Goal: Task Accomplishment & Management: Use online tool/utility

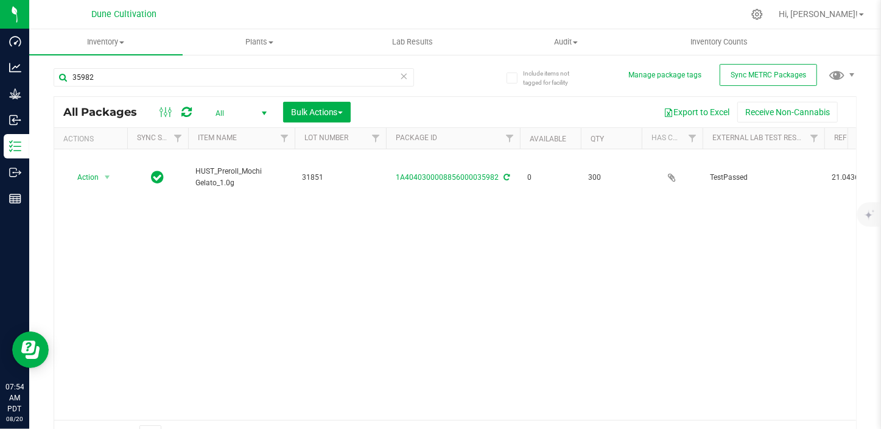
click at [870, 329] on div "Include items not tagged for facility Manage package tags Sync METRC Packages 3…" at bounding box center [455, 239] width 852 height 371
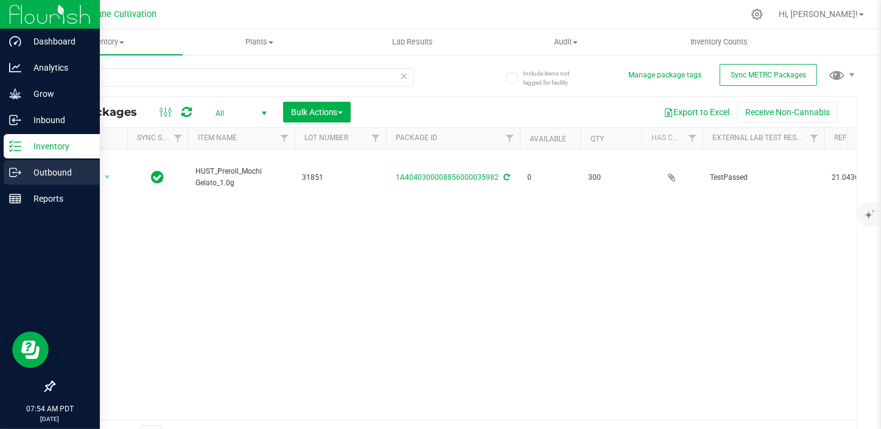
click at [39, 175] on p "Outbound" at bounding box center [57, 172] width 73 height 15
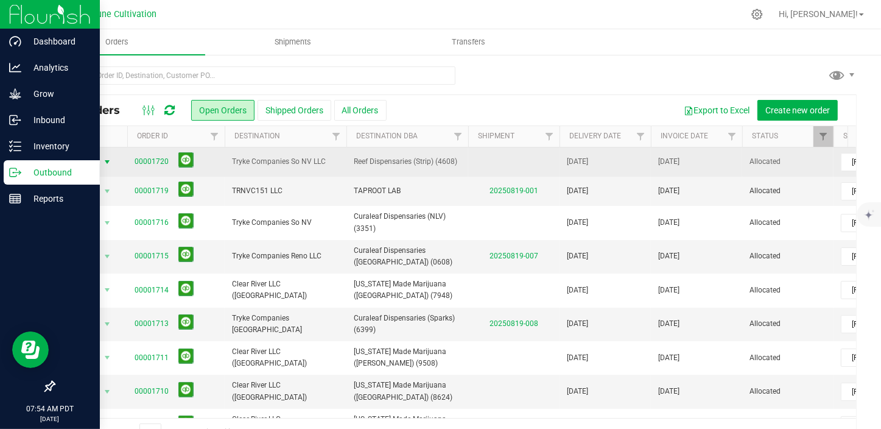
click at [110, 160] on span "select" at bounding box center [107, 162] width 10 height 10
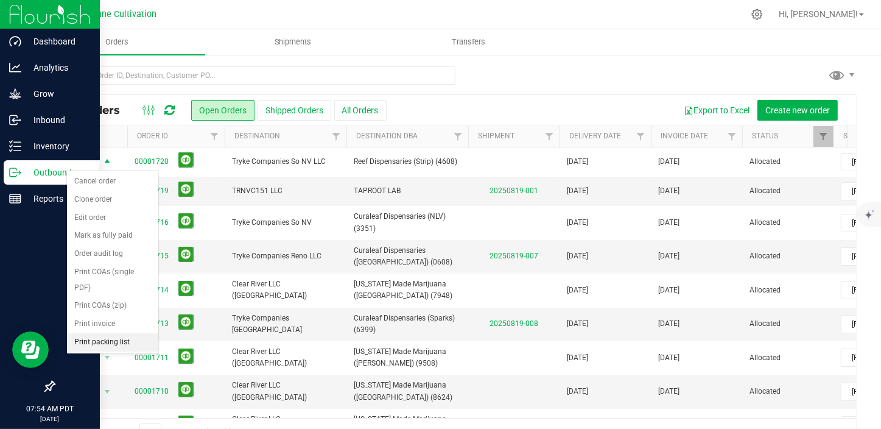
click at [114, 333] on li "Print packing list" at bounding box center [112, 342] width 91 height 18
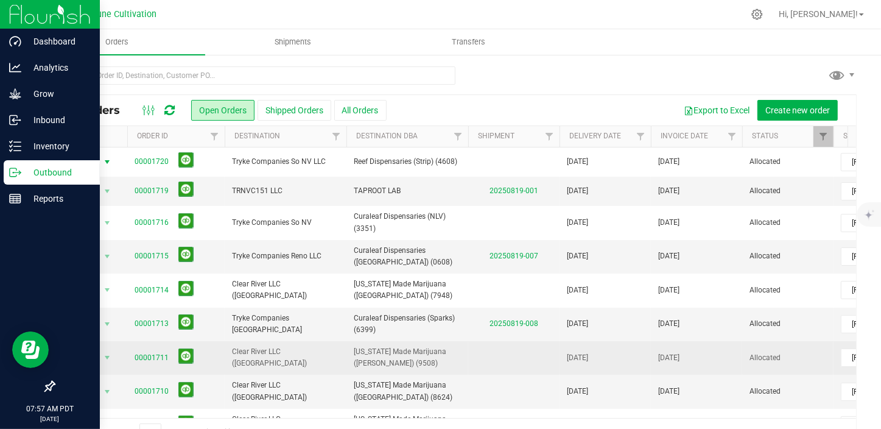
scroll to position [55, 0]
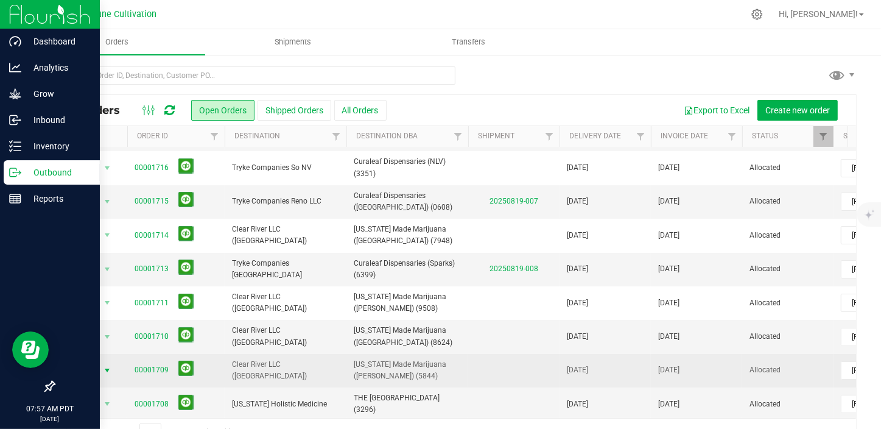
click at [110, 365] on span "select" at bounding box center [107, 370] width 10 height 10
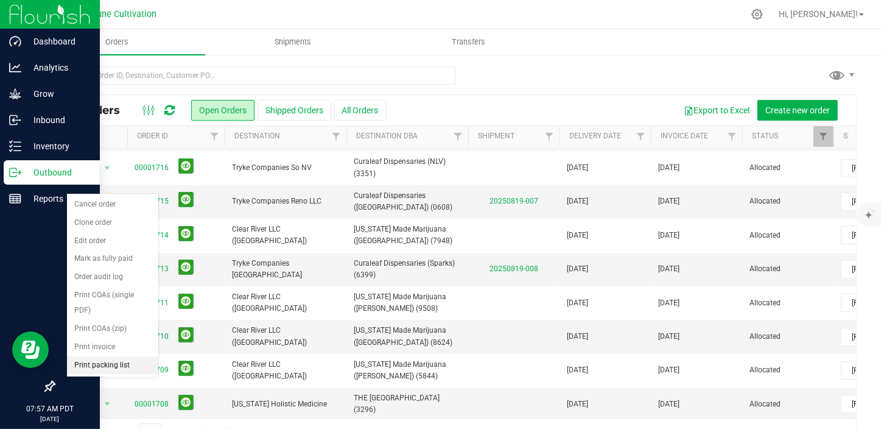
click at [124, 356] on li "Print packing list" at bounding box center [112, 365] width 91 height 18
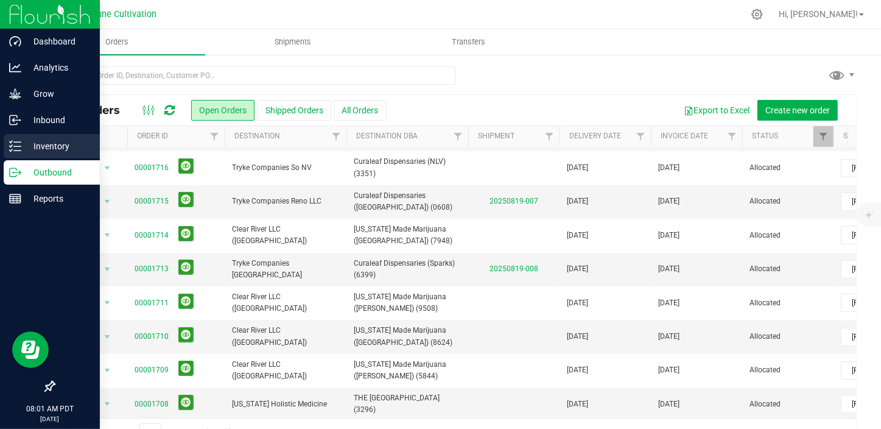
click at [9, 140] on icon at bounding box center [15, 146] width 12 height 12
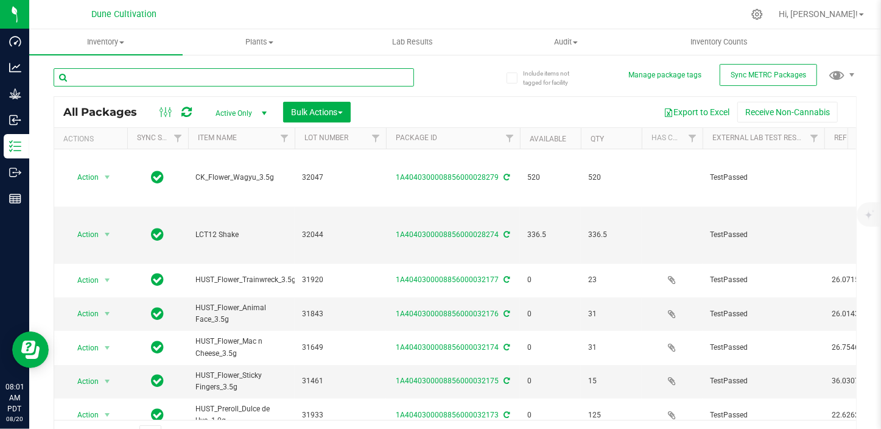
click at [114, 73] on input "text" at bounding box center [234, 77] width 360 height 18
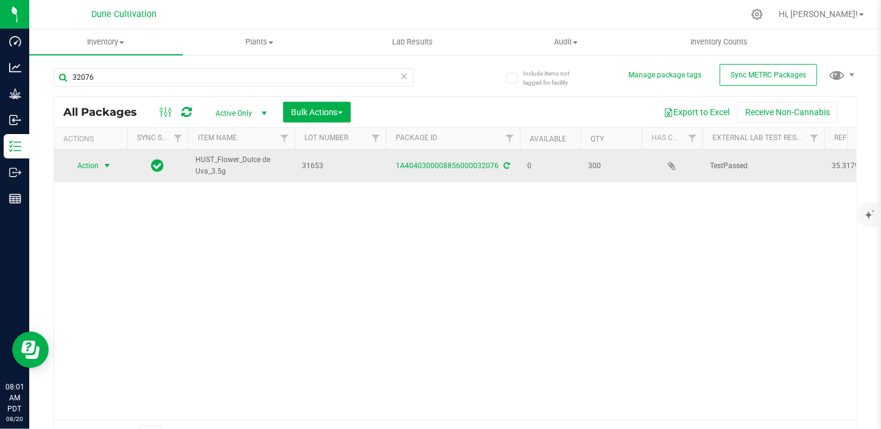
click at [106, 169] on span "select" at bounding box center [107, 166] width 10 height 10
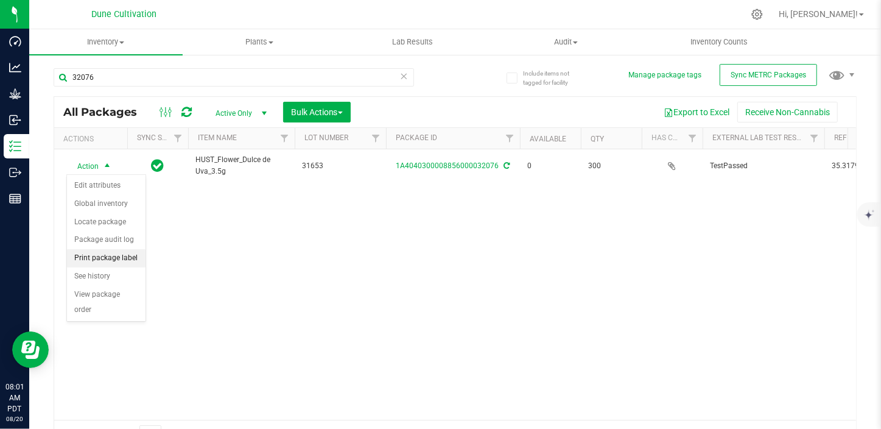
click at [116, 258] on li "Print package label" at bounding box center [106, 258] width 79 height 18
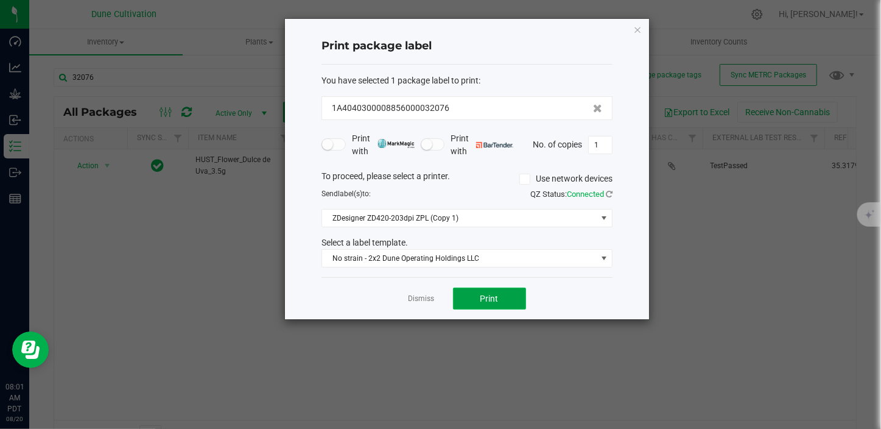
click at [497, 304] on button "Print" at bounding box center [489, 298] width 73 height 22
click at [637, 28] on icon "button" at bounding box center [637, 29] width 9 height 15
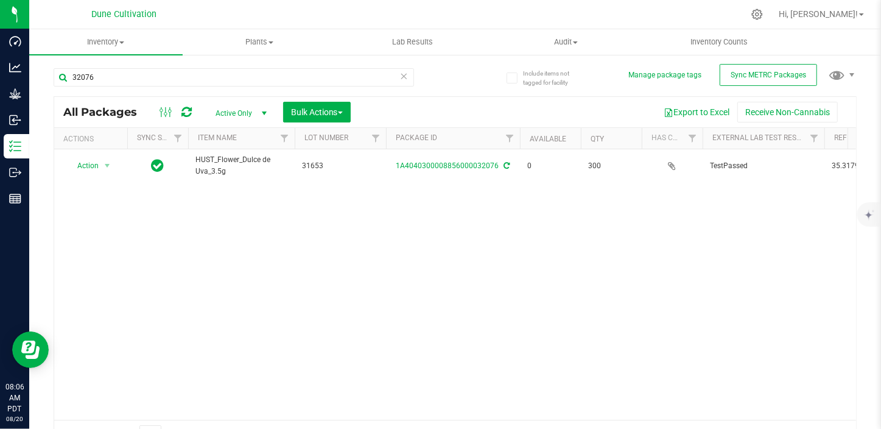
click at [357, 27] on nav "Dune Cultivation Hi, [PERSON_NAME]!" at bounding box center [455, 14] width 852 height 29
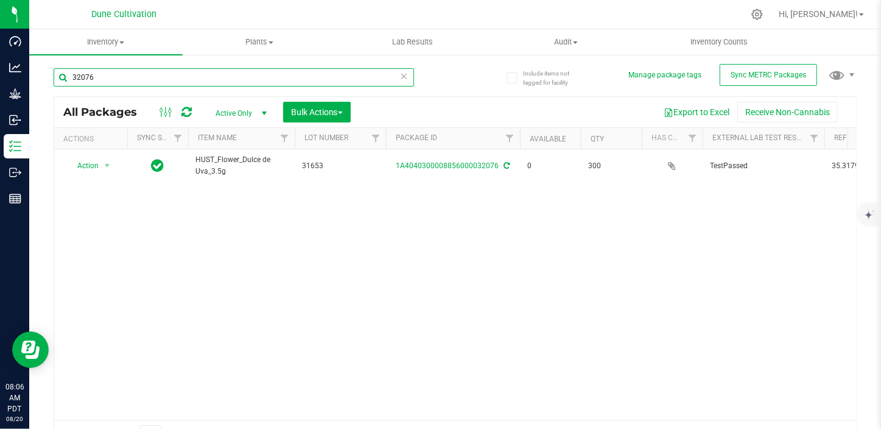
click at [93, 75] on input "32076" at bounding box center [234, 77] width 360 height 18
type input "3"
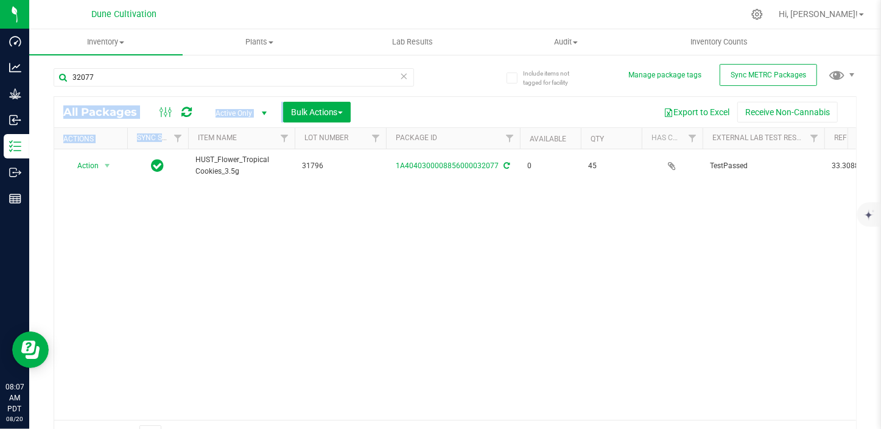
drag, startPoint x: 195, startPoint y: 182, endPoint x: 155, endPoint y: 286, distance: 110.8
click at [155, 286] on div "32077 All Packages Active Only Active Only Lab Samples Locked All External Inte…" at bounding box center [455, 253] width 803 height 392
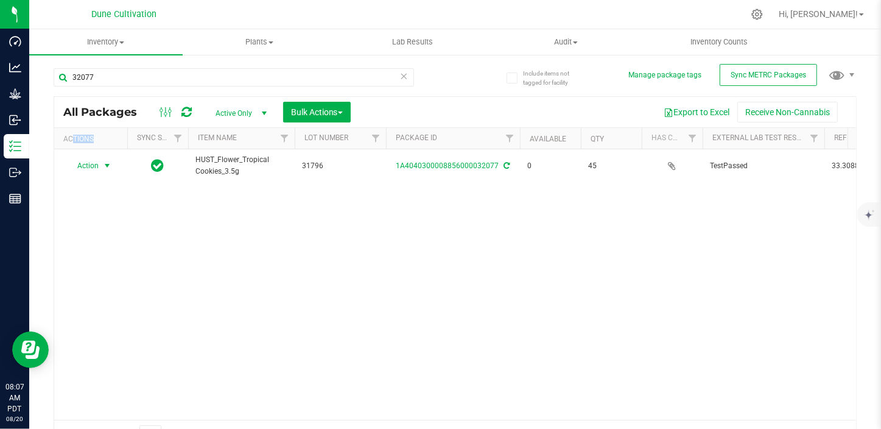
click at [99, 140] on th "Actions" at bounding box center [90, 138] width 73 height 21
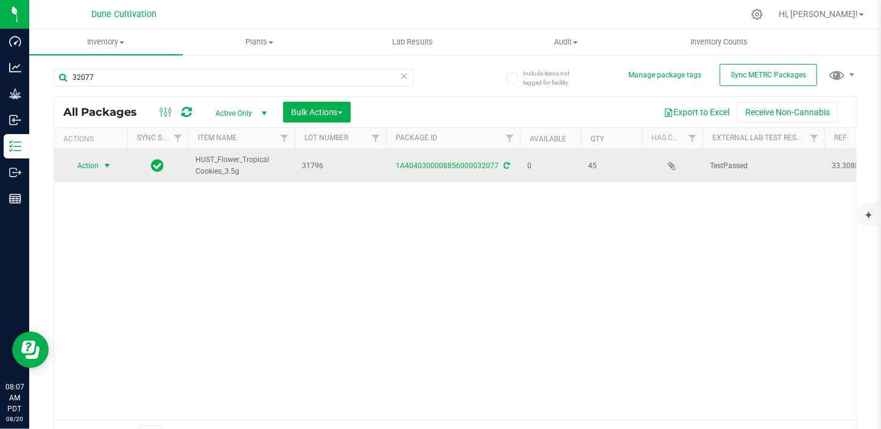
click at [86, 166] on span "Action" at bounding box center [82, 165] width 33 height 17
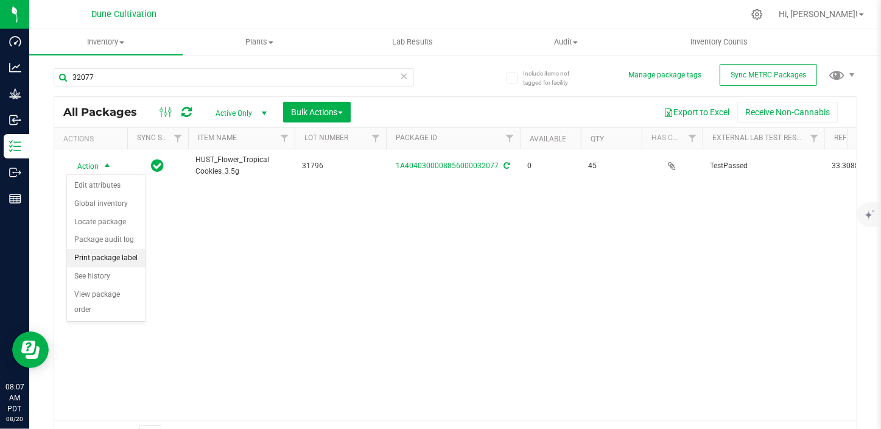
click at [102, 257] on li "Print package label" at bounding box center [106, 258] width 79 height 18
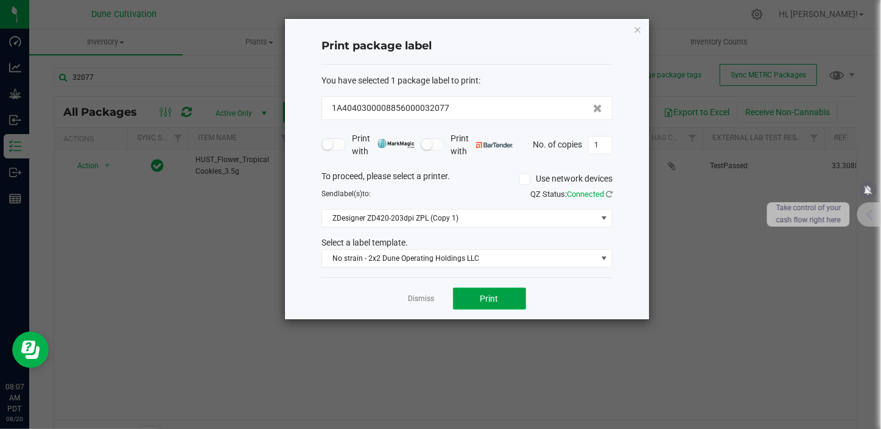
click at [506, 287] on button "Print" at bounding box center [489, 298] width 73 height 22
click at [418, 301] on link "Dismiss" at bounding box center [422, 298] width 26 height 10
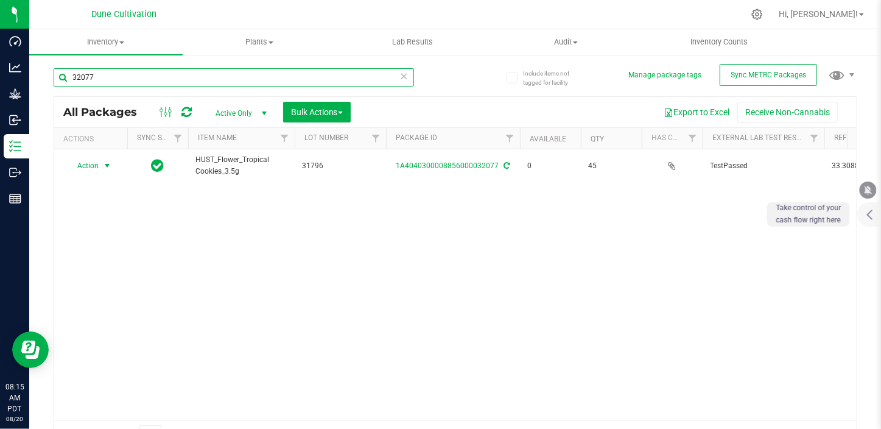
click at [114, 83] on input "32077" at bounding box center [234, 77] width 360 height 18
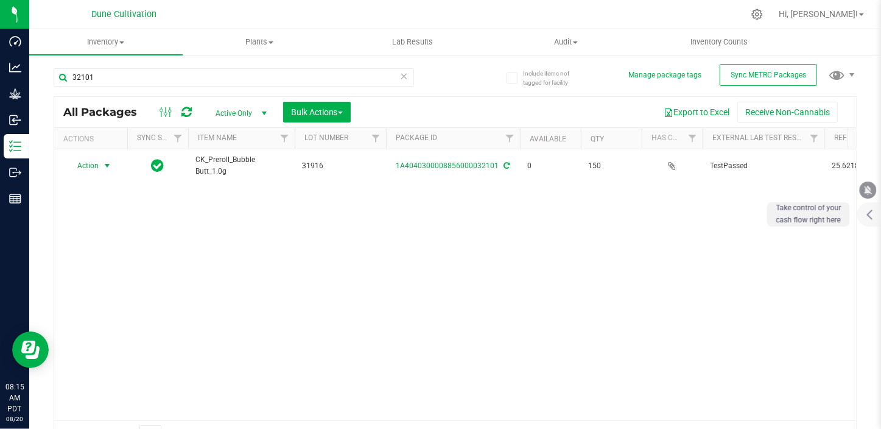
click at [101, 164] on span "select" at bounding box center [107, 165] width 15 height 17
click at [110, 256] on li "Print package label" at bounding box center [106, 258] width 79 height 18
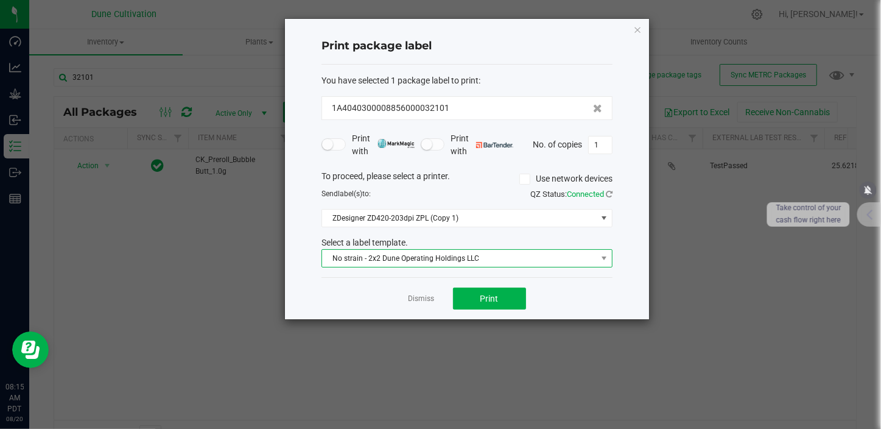
click at [418, 262] on span "No strain - 2x2 Dune Operating Holdings LLC" at bounding box center [459, 258] width 275 height 17
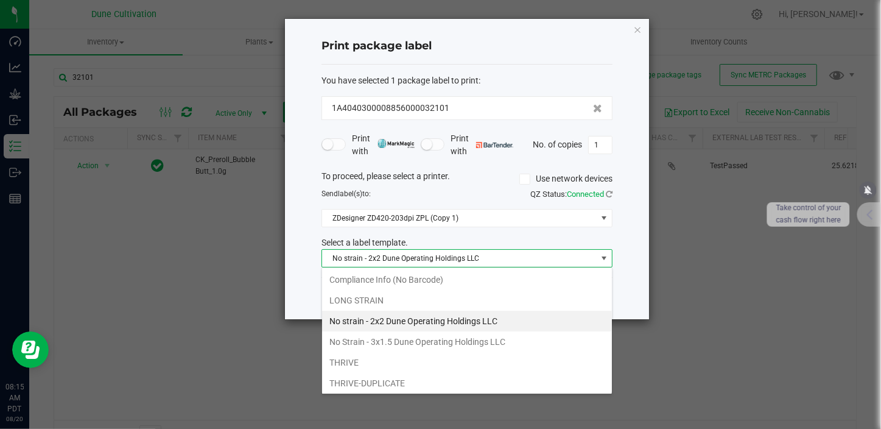
scroll to position [49, 0]
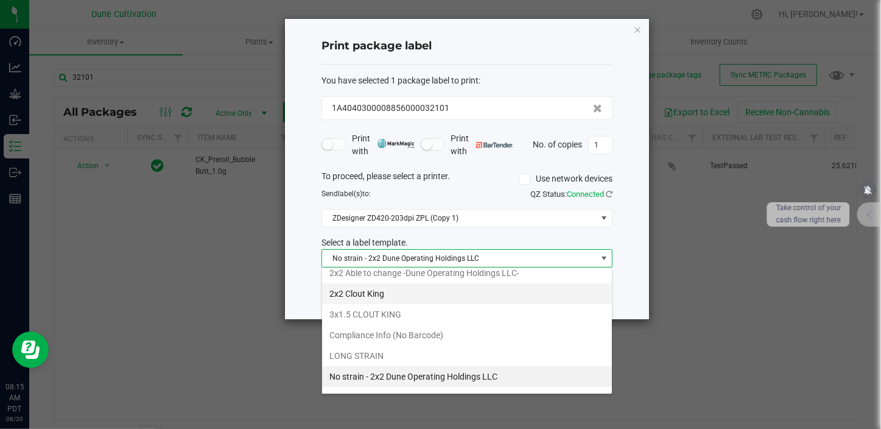
click at [366, 287] on li "2x2 Clout King" at bounding box center [467, 293] width 290 height 21
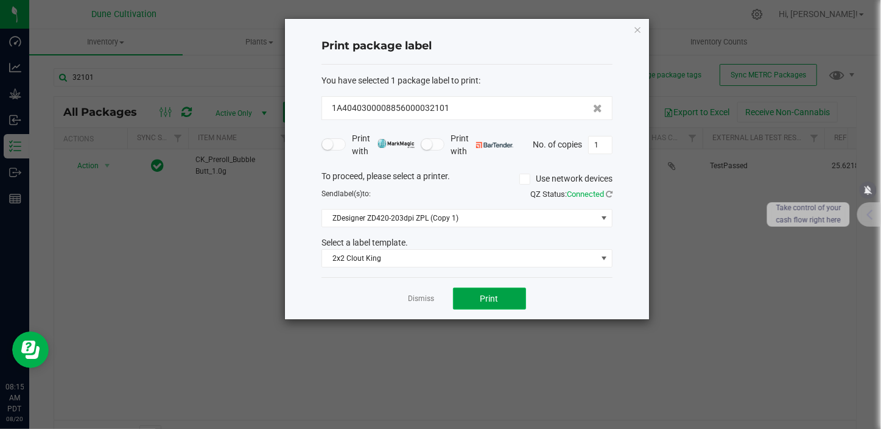
click at [479, 308] on button "Print" at bounding box center [489, 298] width 73 height 22
click at [413, 298] on link "Dismiss" at bounding box center [422, 298] width 26 height 10
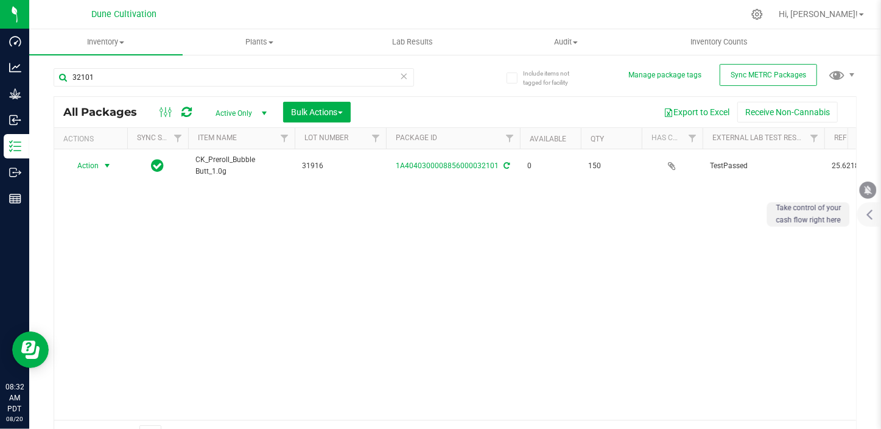
drag, startPoint x: 413, startPoint y: 298, endPoint x: 415, endPoint y: 241, distance: 56.6
click at [681, 261] on div "Action Action Edit attributes Global inventory Locate package Package audit log…" at bounding box center [455, 284] width 802 height 270
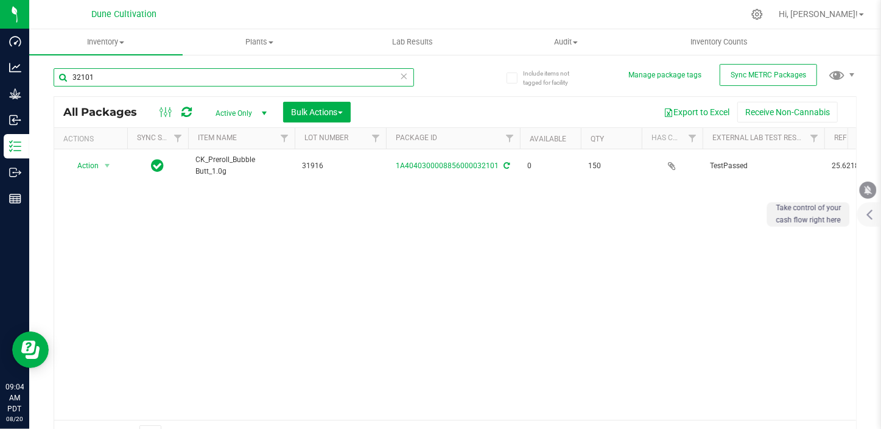
click at [140, 80] on input "32101" at bounding box center [234, 77] width 360 height 18
click at [134, 82] on input "32101" at bounding box center [234, 77] width 360 height 18
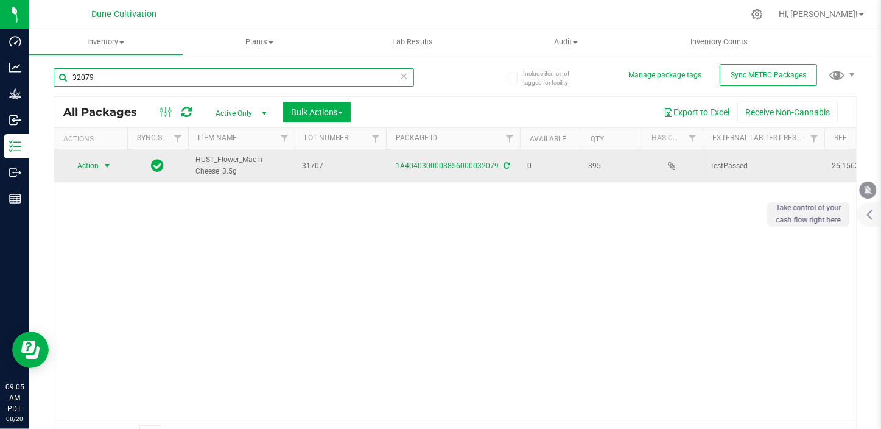
type input "32079"
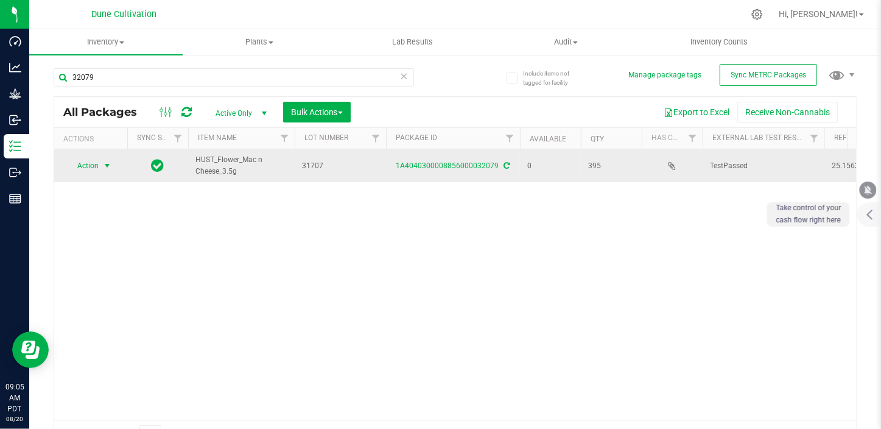
click at [106, 165] on span "select" at bounding box center [107, 166] width 10 height 10
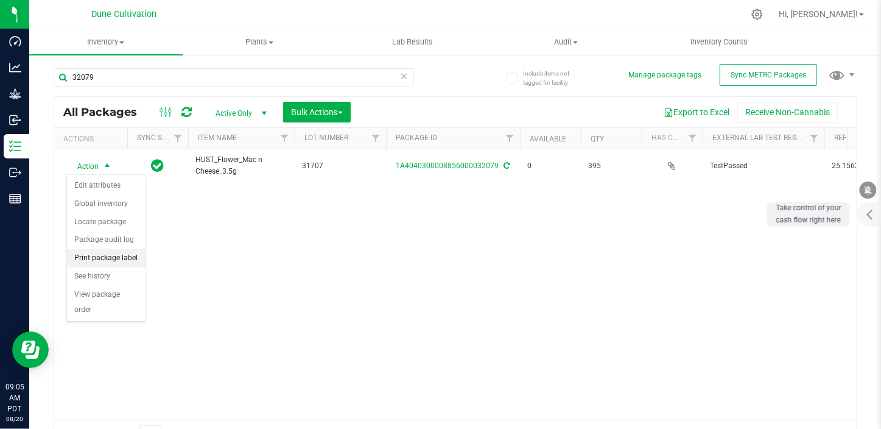
click at [106, 261] on li "Print package label" at bounding box center [106, 258] width 79 height 18
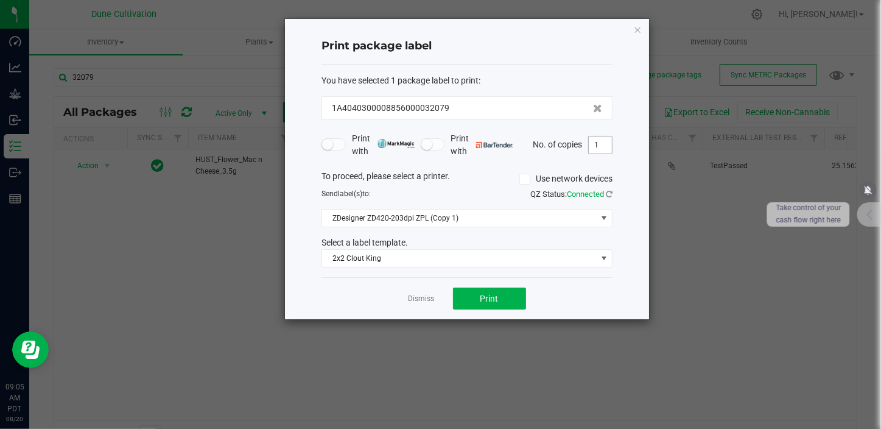
click at [602, 146] on input "1" at bounding box center [600, 144] width 23 height 17
type input "5"
click at [494, 303] on button "Print" at bounding box center [489, 298] width 73 height 22
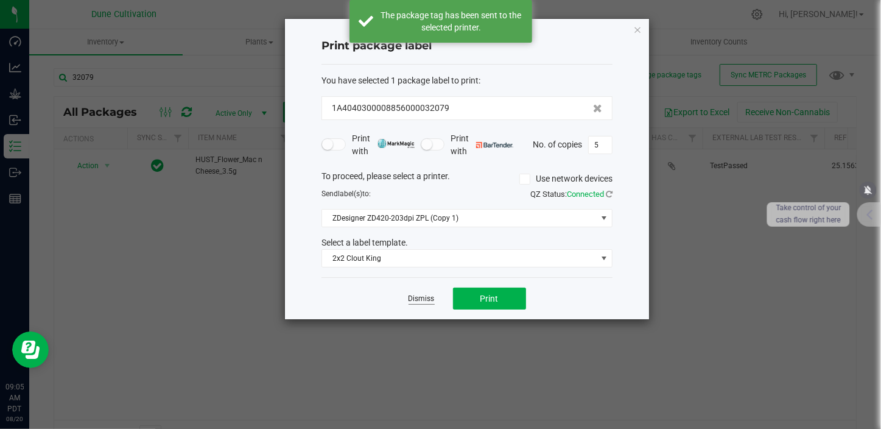
click at [420, 298] on link "Dismiss" at bounding box center [422, 298] width 26 height 10
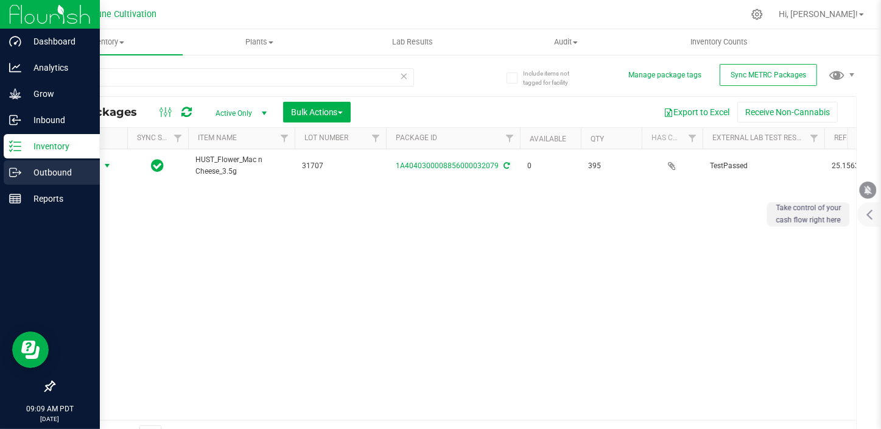
click at [11, 168] on icon at bounding box center [13, 172] width 7 height 9
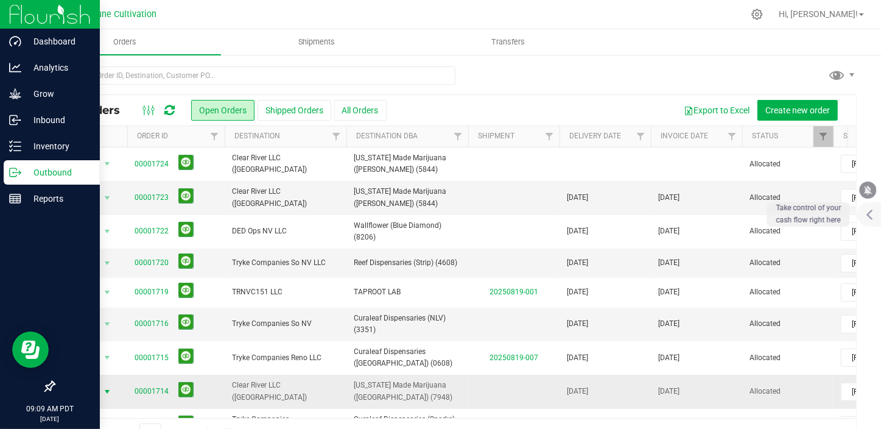
click at [109, 391] on span "select" at bounding box center [107, 392] width 10 height 10
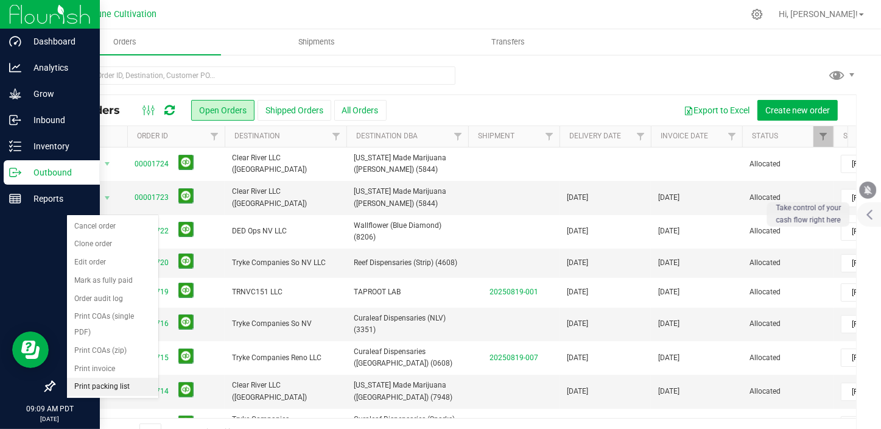
click at [113, 377] on li "Print packing list" at bounding box center [112, 386] width 91 height 18
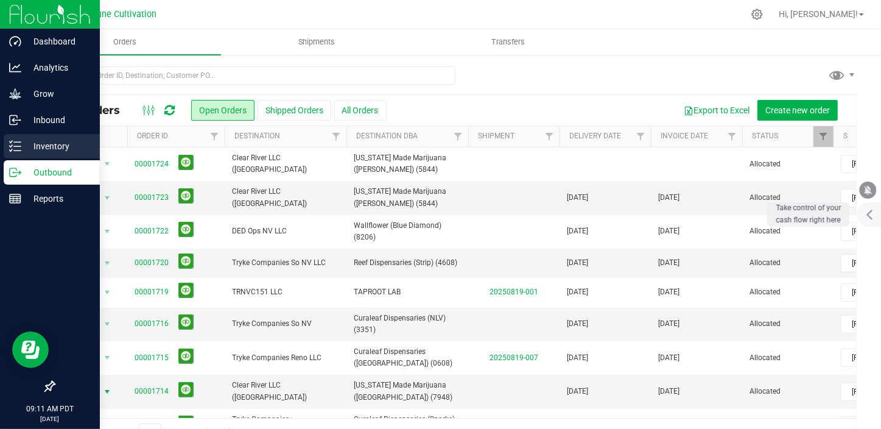
click at [29, 152] on p "Inventory" at bounding box center [57, 146] width 73 height 15
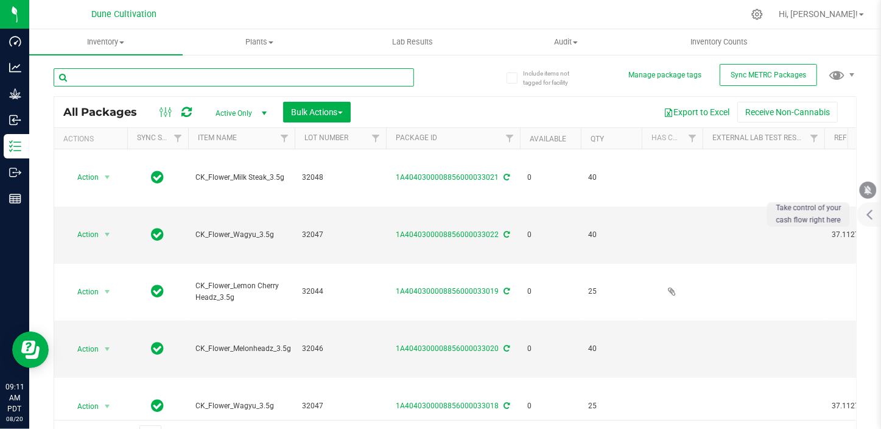
click at [91, 82] on input "text" at bounding box center [234, 77] width 360 height 18
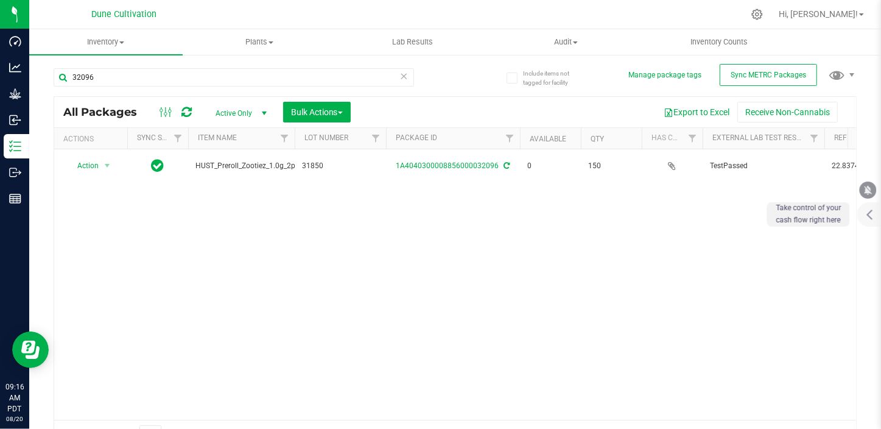
click at [743, 312] on div "Action Action Edit attributes Global inventory Locate package Package audit log…" at bounding box center [455, 284] width 802 height 270
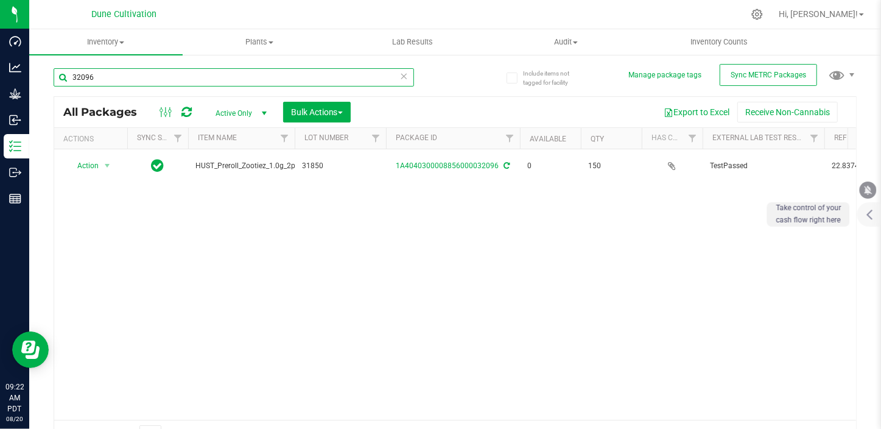
click at [128, 82] on input "32096" at bounding box center [234, 77] width 360 height 18
type input "32074"
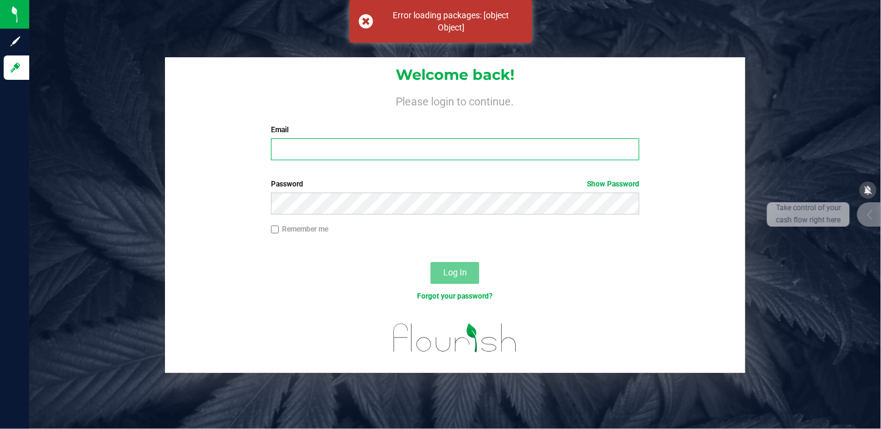
type input "[PERSON_NAME][EMAIL_ADDRESS][PERSON_NAME][DOMAIN_NAME]"
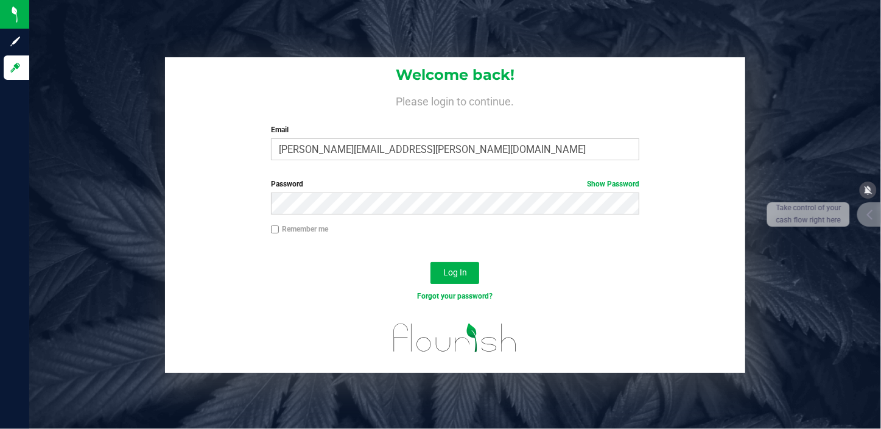
click at [271, 230] on input "Remember me" at bounding box center [275, 229] width 9 height 9
checkbox input "true"
click at [469, 276] on button "Log In" at bounding box center [454, 273] width 49 height 22
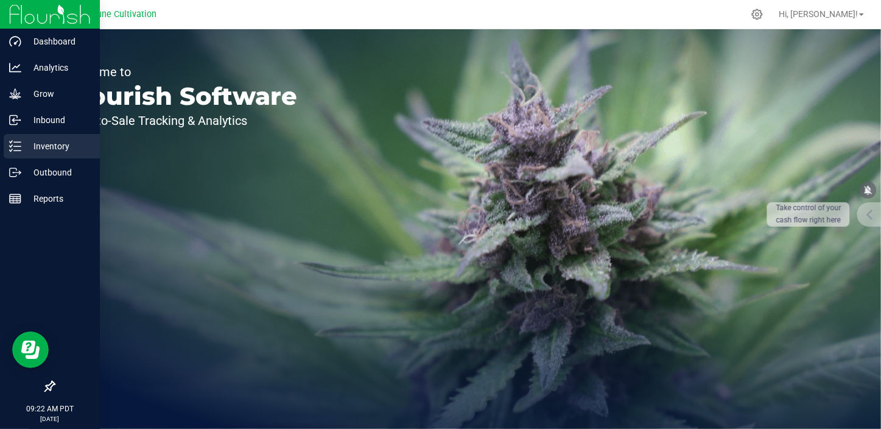
click at [18, 152] on div "Inventory" at bounding box center [52, 146] width 96 height 24
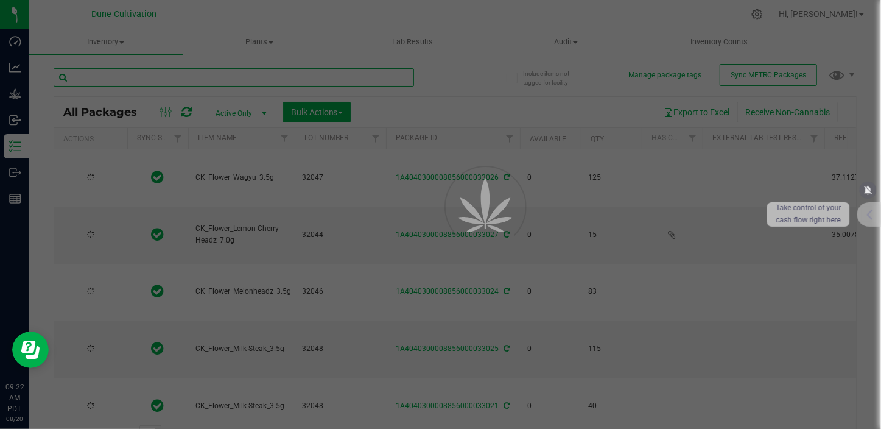
click at [110, 77] on input "text" at bounding box center [234, 77] width 360 height 18
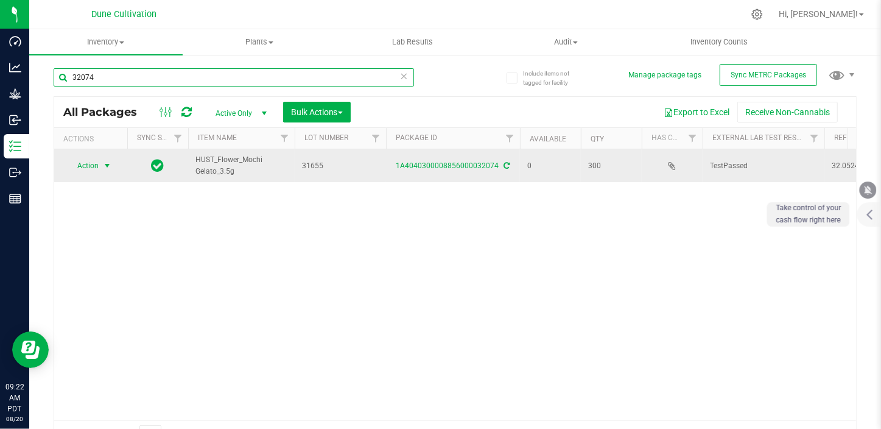
type input "32074"
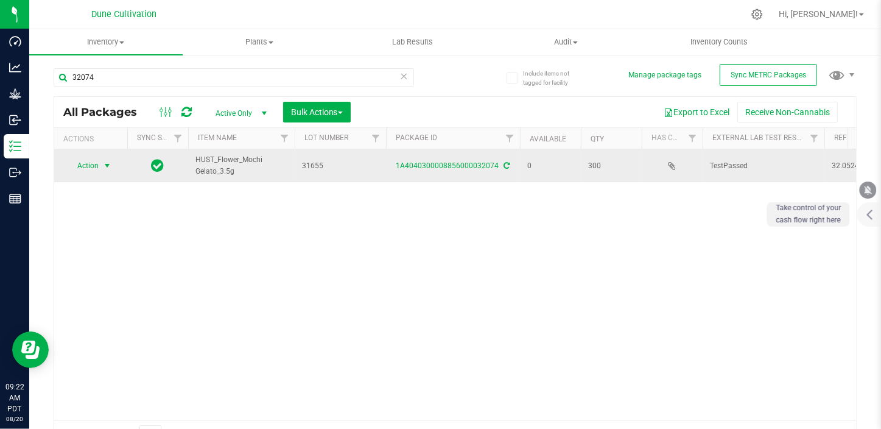
click at [112, 165] on span "select" at bounding box center [107, 165] width 15 height 17
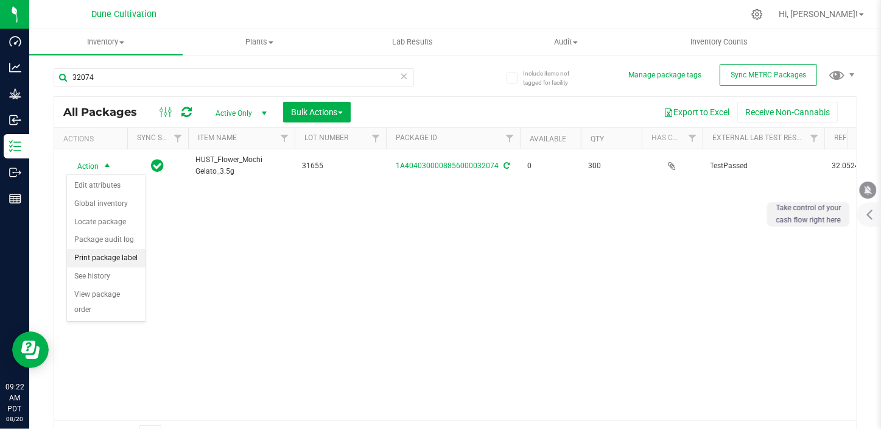
click at [110, 251] on li "Print package label" at bounding box center [106, 258] width 79 height 18
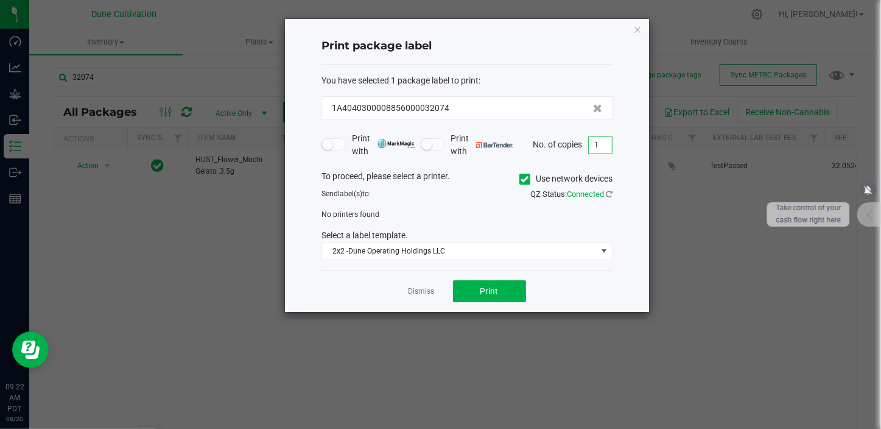
click at [606, 140] on input "1" at bounding box center [600, 144] width 23 height 17
type input "6"
click at [505, 287] on button "Print" at bounding box center [489, 291] width 73 height 22
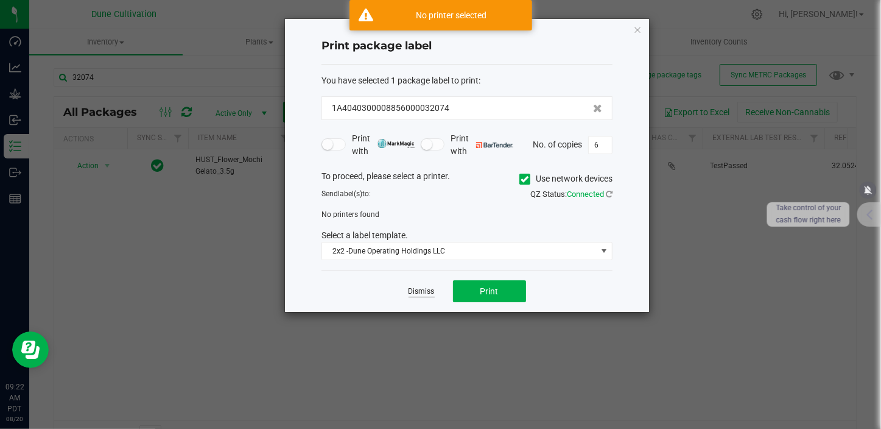
click at [409, 290] on link "Dismiss" at bounding box center [422, 291] width 26 height 10
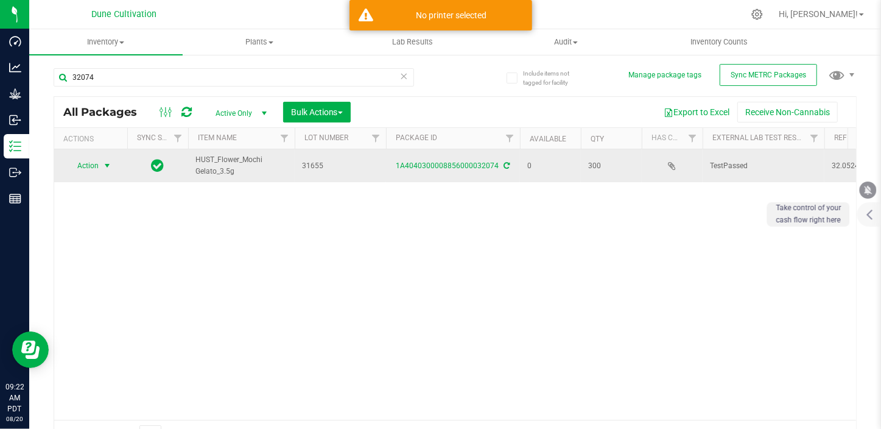
click at [99, 160] on span "Action" at bounding box center [82, 165] width 33 height 17
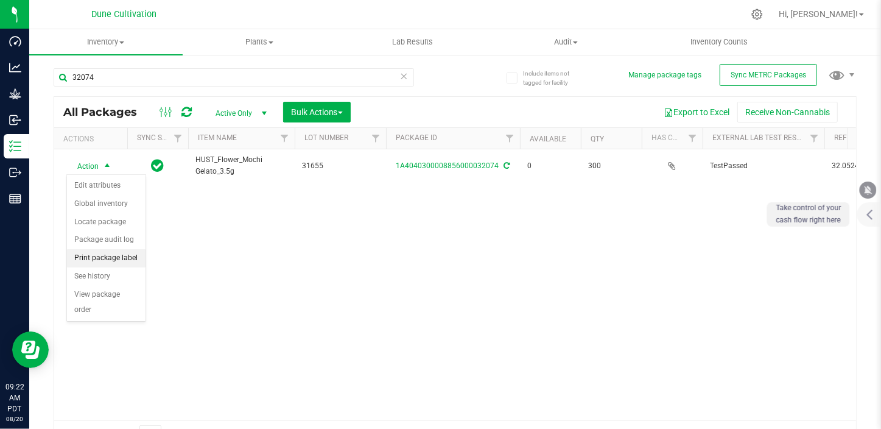
click at [133, 254] on li "Print package label" at bounding box center [106, 258] width 79 height 18
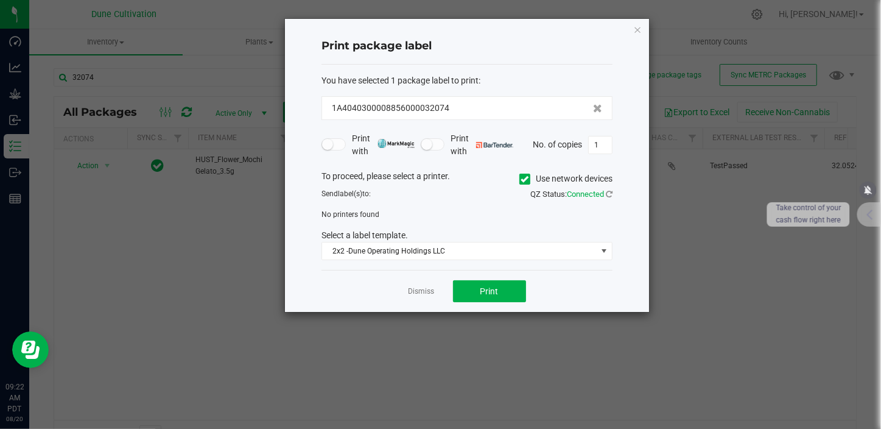
click at [522, 179] on icon at bounding box center [525, 179] width 8 height 0
click at [0, 0] on input "Use network devices" at bounding box center [0, 0] width 0 height 0
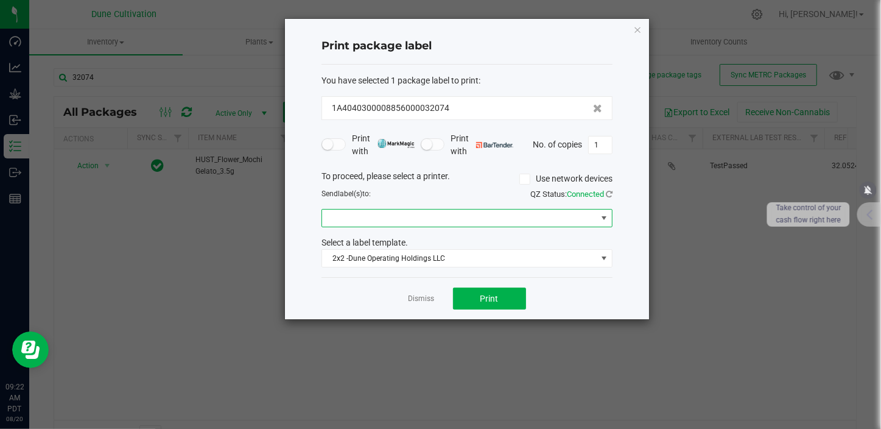
click at [487, 217] on span at bounding box center [459, 217] width 275 height 17
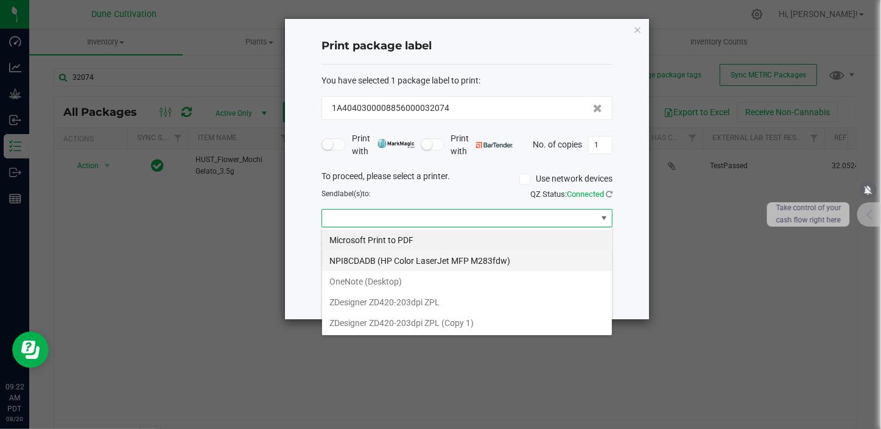
scroll to position [18, 291]
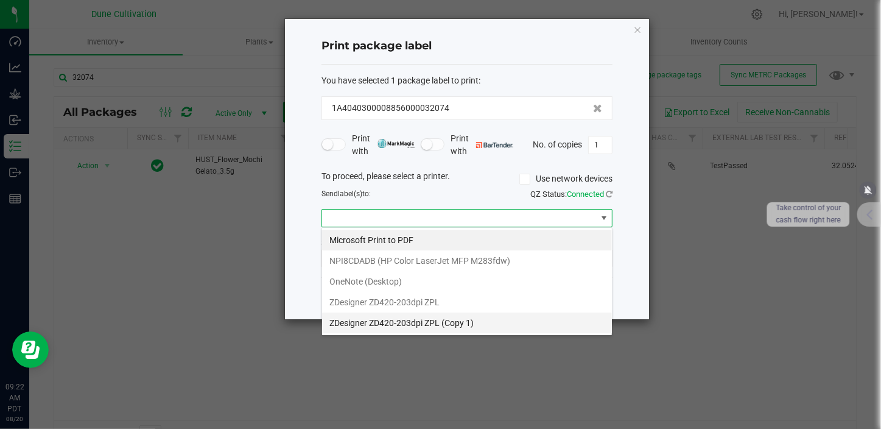
click at [440, 325] on 1\) "ZDesigner ZD420-203dpi ZPL (Copy 1)" at bounding box center [467, 322] width 290 height 21
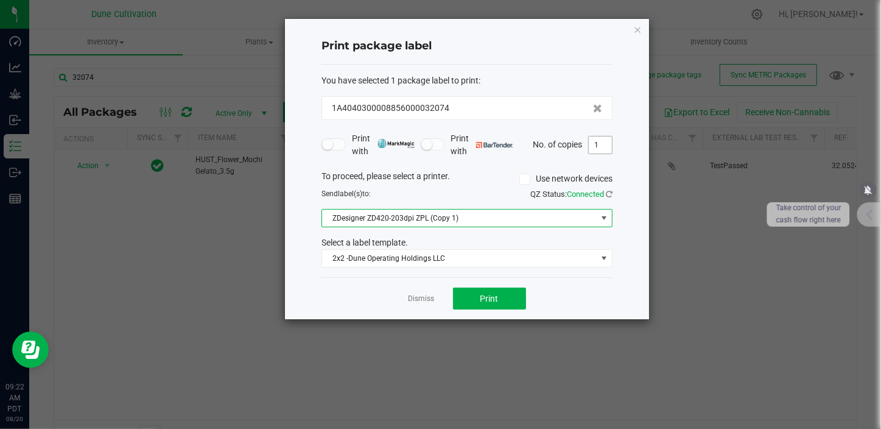
click at [597, 149] on input "1" at bounding box center [600, 144] width 23 height 17
type input "6"
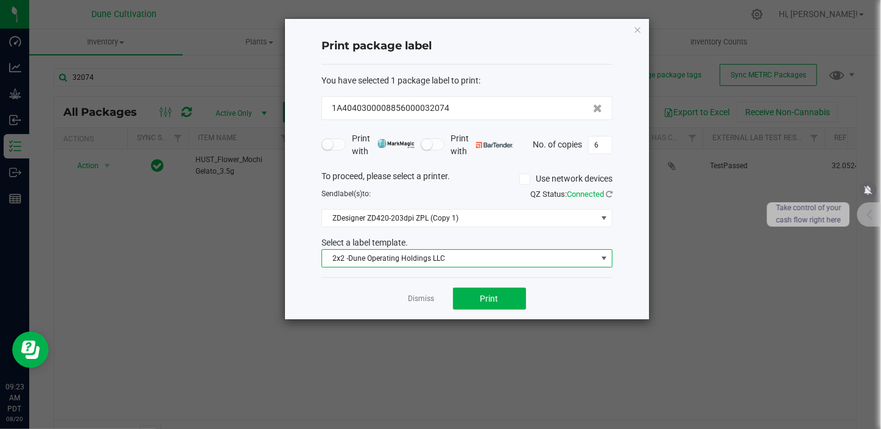
click at [495, 257] on span "2x2 -Dune Operating Holdings LLC" at bounding box center [459, 258] width 275 height 17
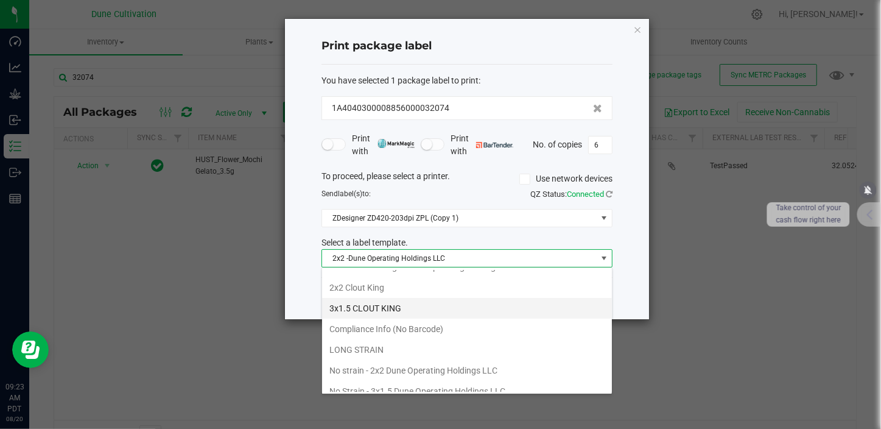
scroll to position [104, 0]
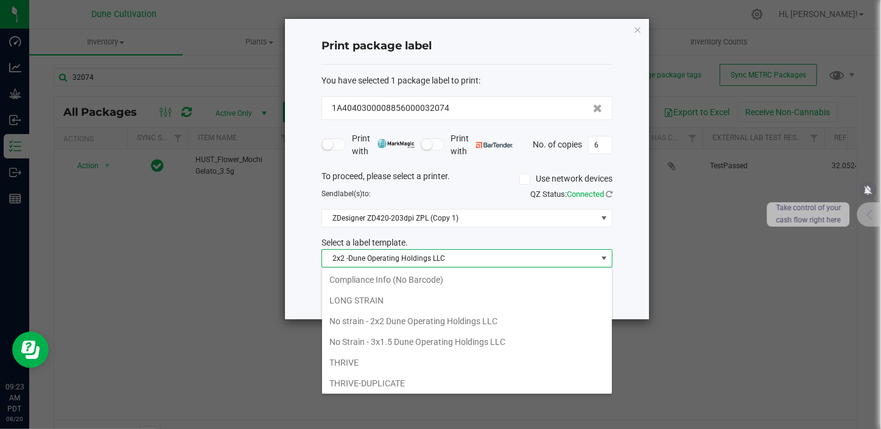
click at [441, 317] on li "No strain - 2x2 Dune Operating Holdings LLC" at bounding box center [467, 320] width 290 height 21
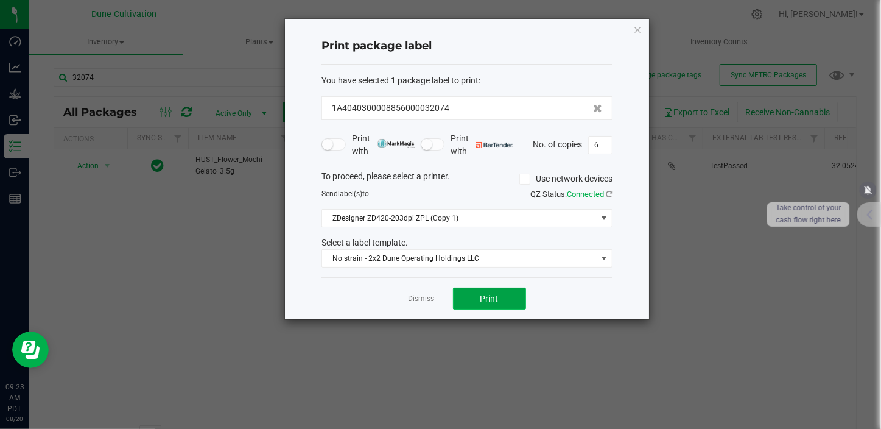
click at [493, 302] on span "Print" at bounding box center [489, 298] width 18 height 10
click at [421, 298] on link "Dismiss" at bounding box center [422, 298] width 26 height 10
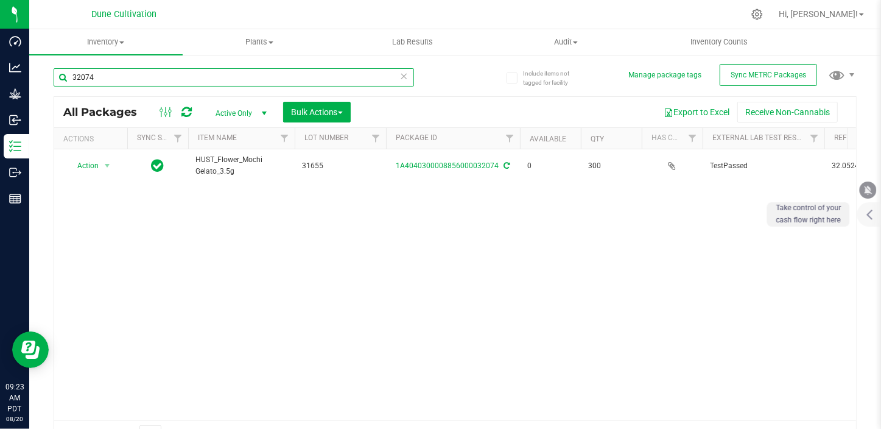
click at [107, 75] on input "32074" at bounding box center [234, 77] width 360 height 18
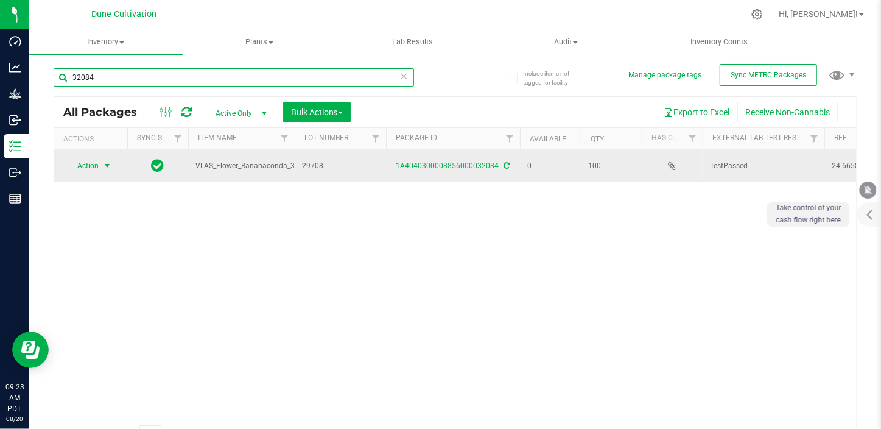
type input "32084"
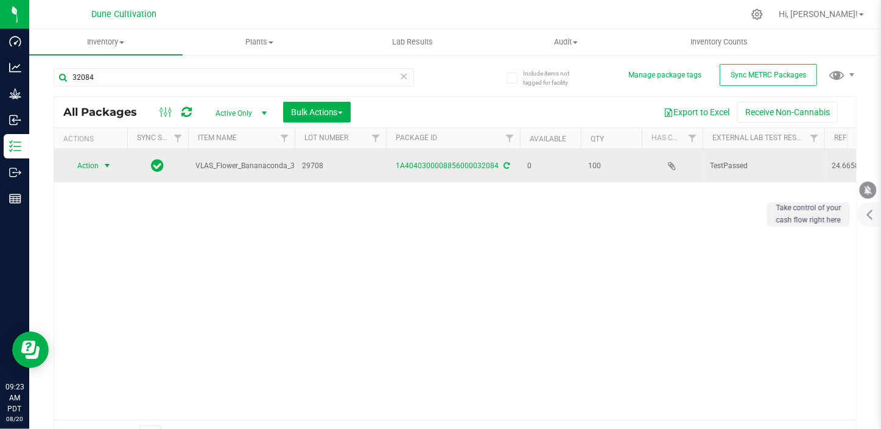
click at [97, 166] on span "Action" at bounding box center [82, 165] width 33 height 17
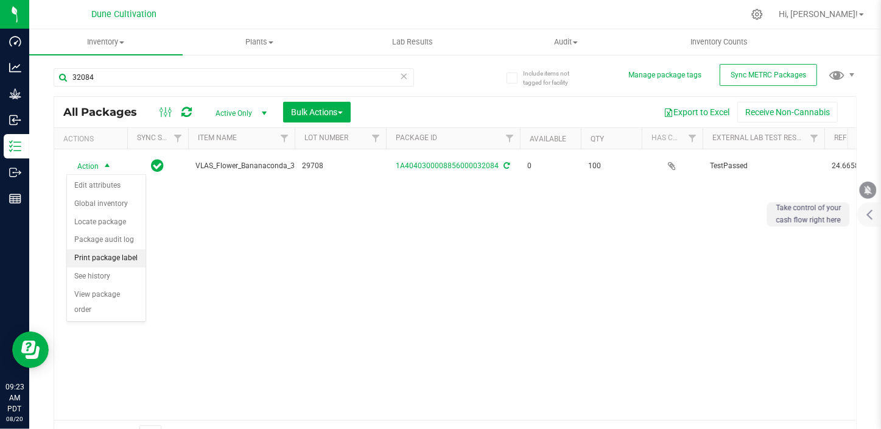
click at [108, 262] on li "Print package label" at bounding box center [106, 258] width 79 height 18
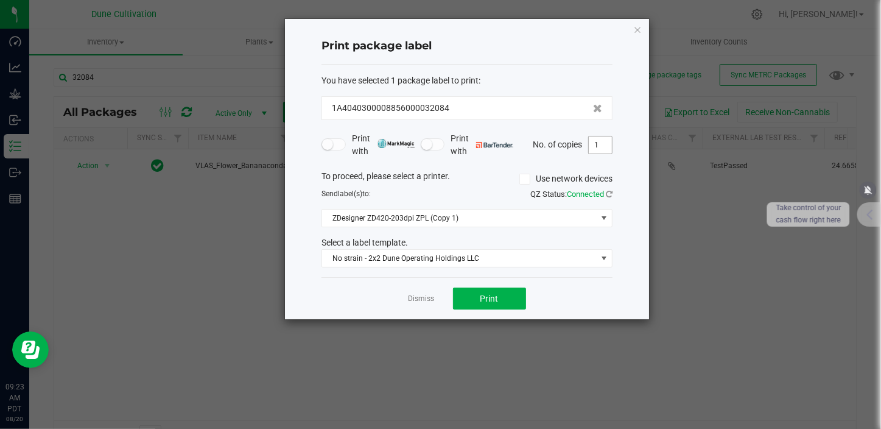
click at [596, 146] on input "1" at bounding box center [600, 144] width 23 height 17
type input "4"
click at [477, 304] on button "Print" at bounding box center [489, 298] width 73 height 22
click at [636, 29] on icon "button" at bounding box center [637, 29] width 9 height 15
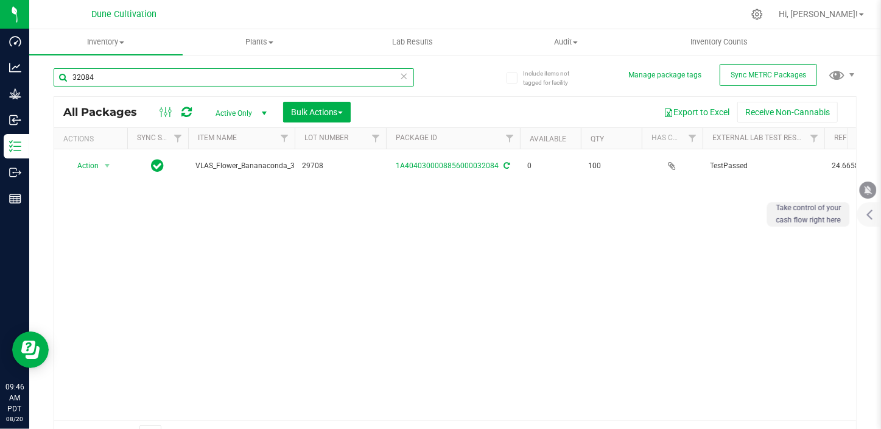
click at [93, 74] on input "32084" at bounding box center [234, 77] width 360 height 18
type input "3"
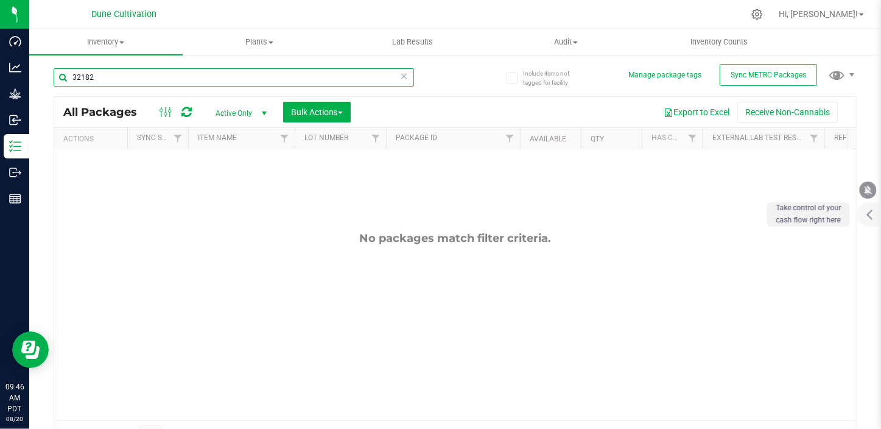
type input "32182"
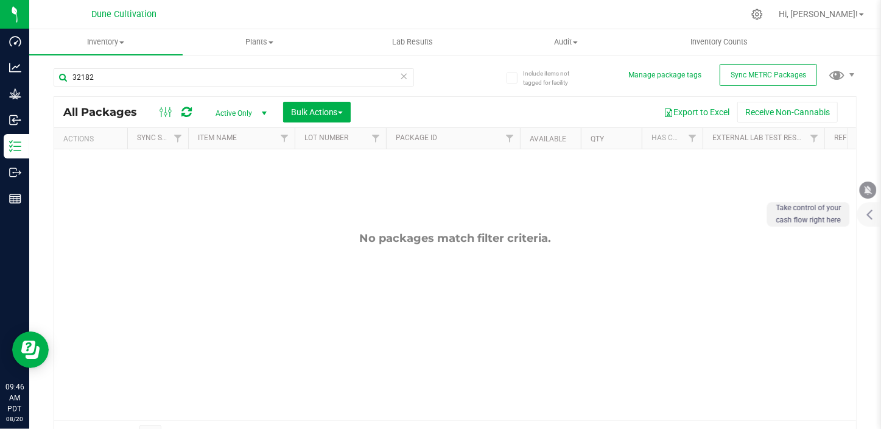
click at [91, 141] on div "Actions" at bounding box center [92, 139] width 59 height 9
click at [85, 141] on div "Actions" at bounding box center [92, 139] width 59 height 9
click at [122, 39] on span "Inventory" at bounding box center [105, 42] width 153 height 11
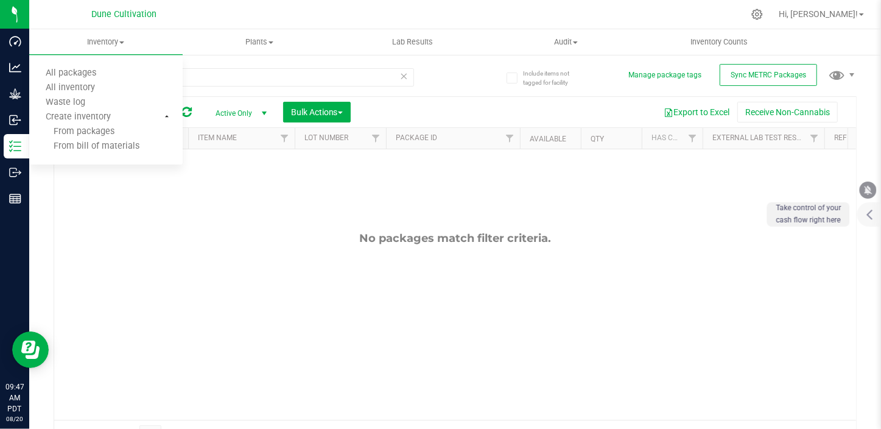
click at [142, 198] on div "No packages match filter criteria." at bounding box center [455, 325] width 802 height 352
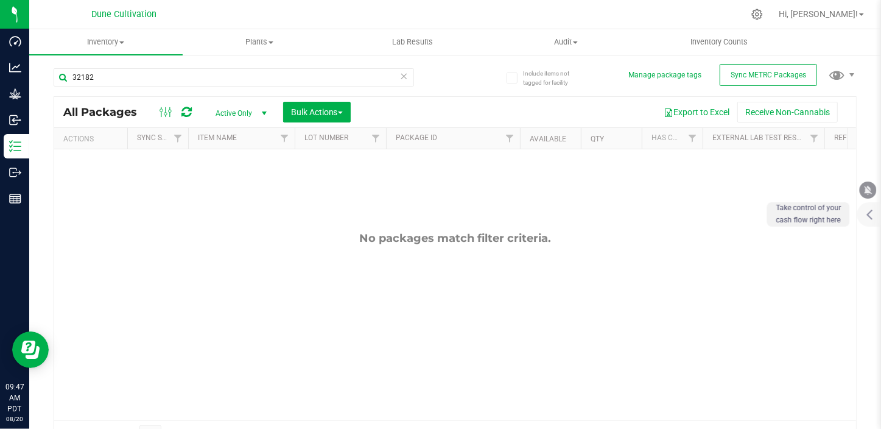
click at [119, 230] on div "No packages match filter criteria." at bounding box center [455, 325] width 802 height 352
click at [342, 110] on span "Bulk Actions" at bounding box center [317, 112] width 52 height 10
click at [321, 228] on span "Print package labels" at bounding box center [326, 229] width 73 height 10
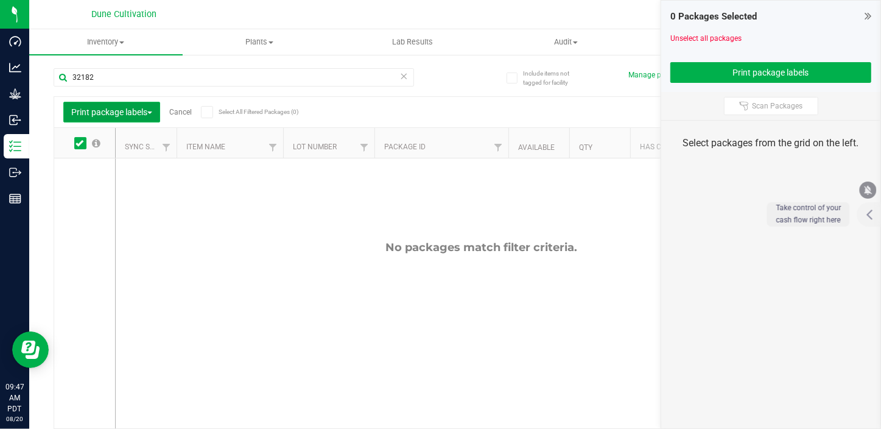
click at [152, 110] on span "Print package labels" at bounding box center [111, 112] width 81 height 10
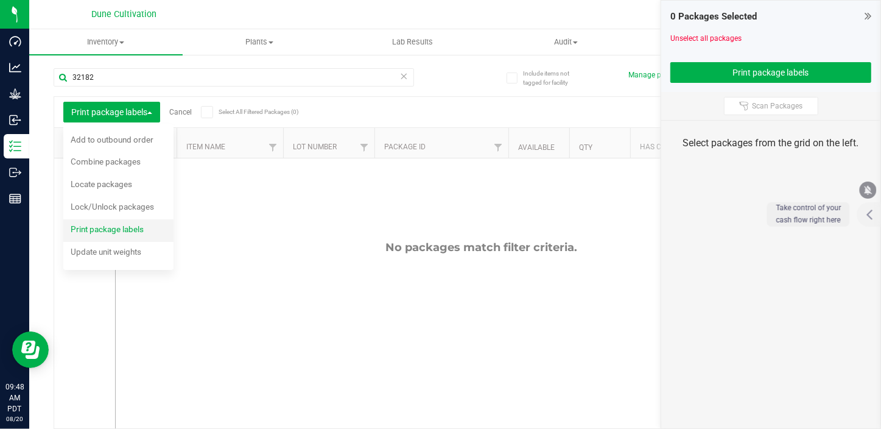
click at [117, 228] on span "Print package labels" at bounding box center [107, 229] width 73 height 10
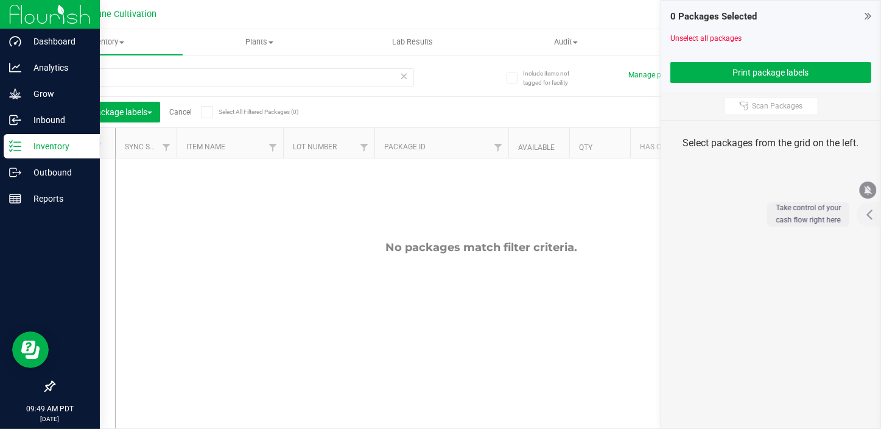
click at [37, 146] on p "Inventory" at bounding box center [57, 146] width 73 height 15
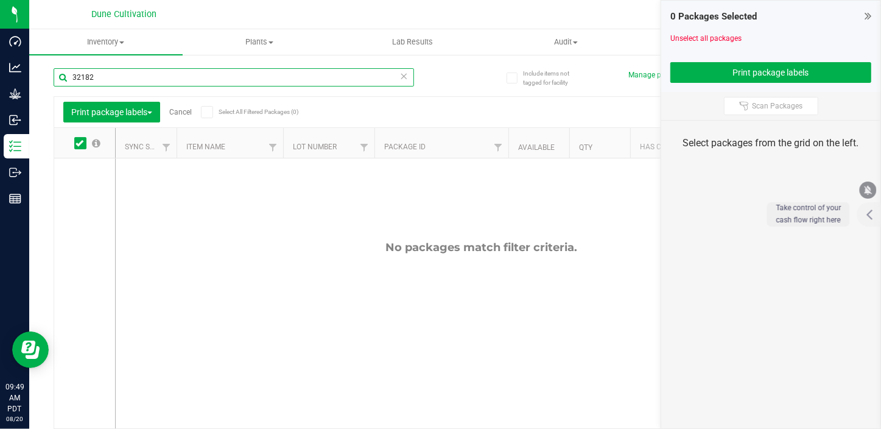
click at [105, 71] on input "32182" at bounding box center [234, 77] width 360 height 18
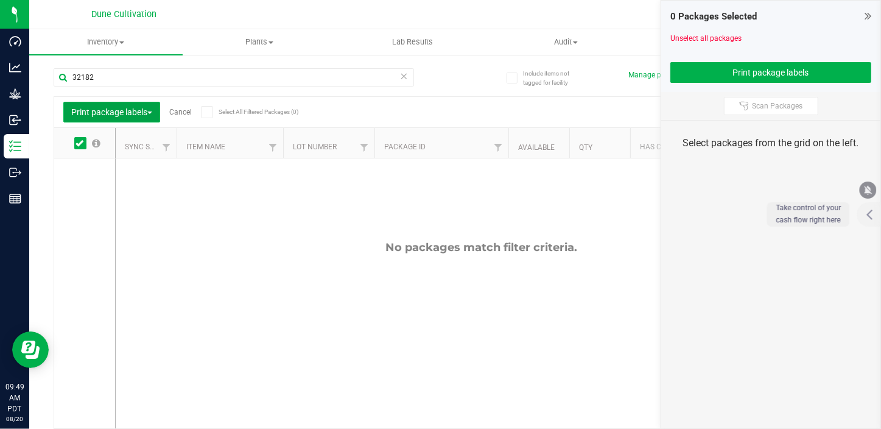
click at [113, 112] on span "Print package labels" at bounding box center [111, 112] width 81 height 10
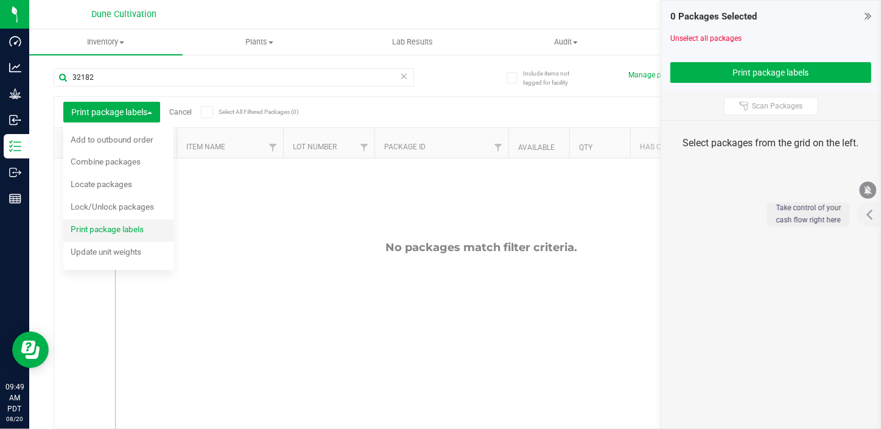
click at [97, 229] on span "Print package labels" at bounding box center [107, 229] width 73 height 10
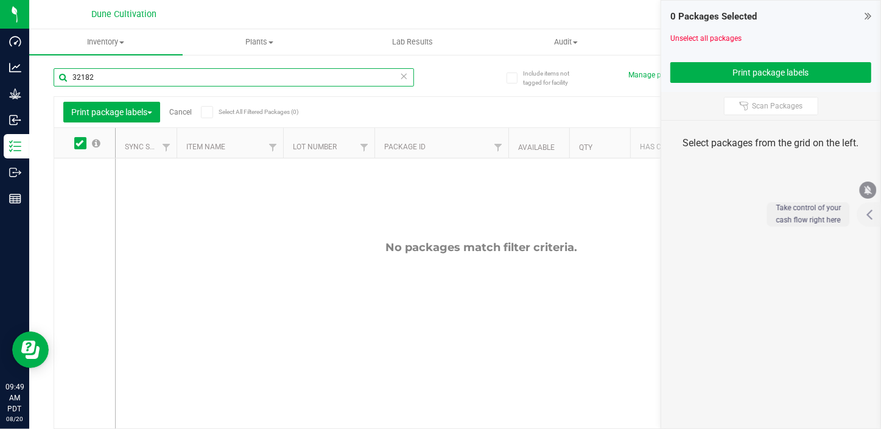
click at [102, 80] on input "32182" at bounding box center [234, 77] width 360 height 18
type input "3"
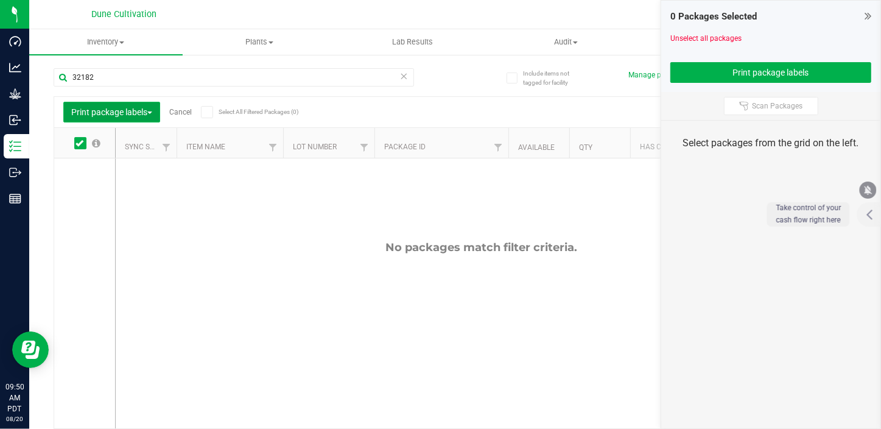
click at [97, 110] on span "Print package labels" at bounding box center [111, 112] width 81 height 10
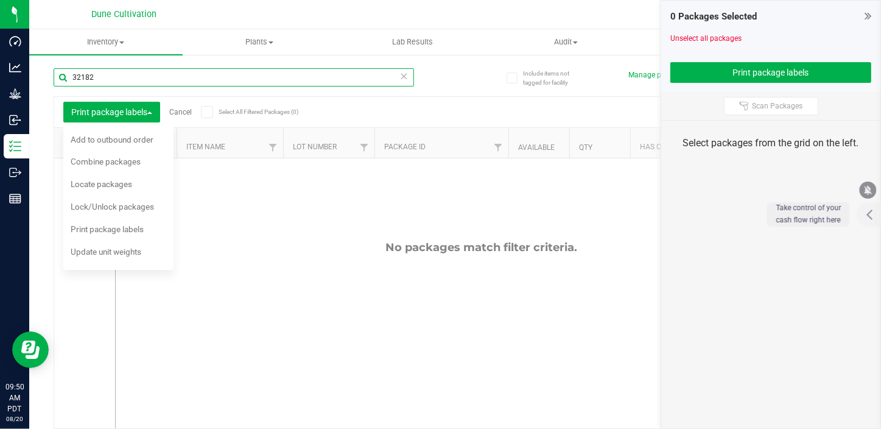
click at [92, 82] on input "32182" at bounding box center [234, 77] width 360 height 18
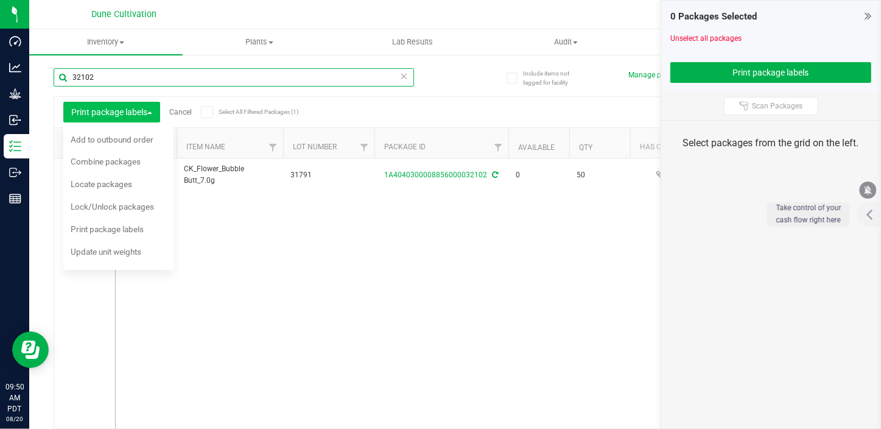
type input "32102"
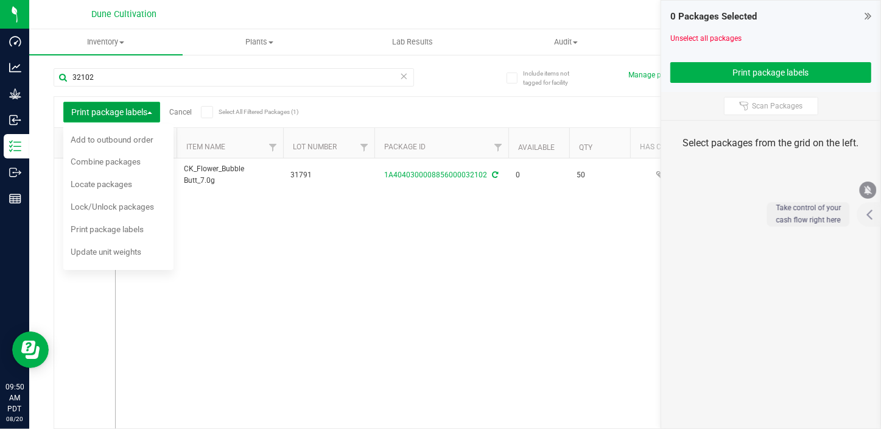
click at [104, 113] on span "Print package labels" at bounding box center [111, 112] width 81 height 10
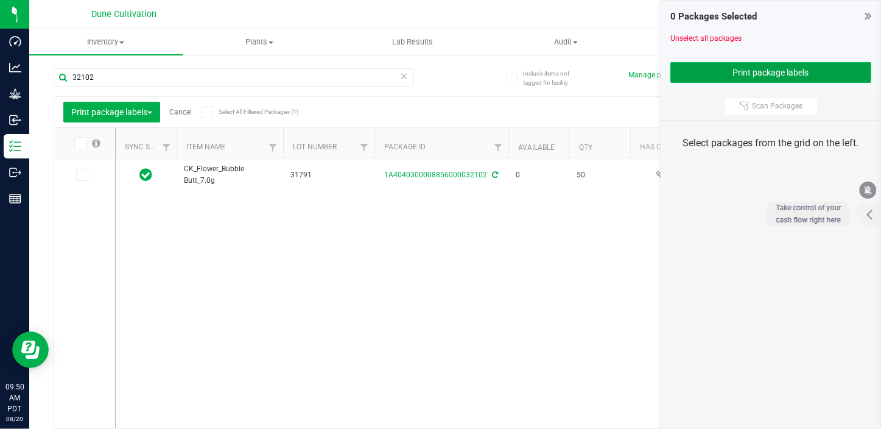
click at [782, 75] on button "Print package labels" at bounding box center [770, 72] width 201 height 21
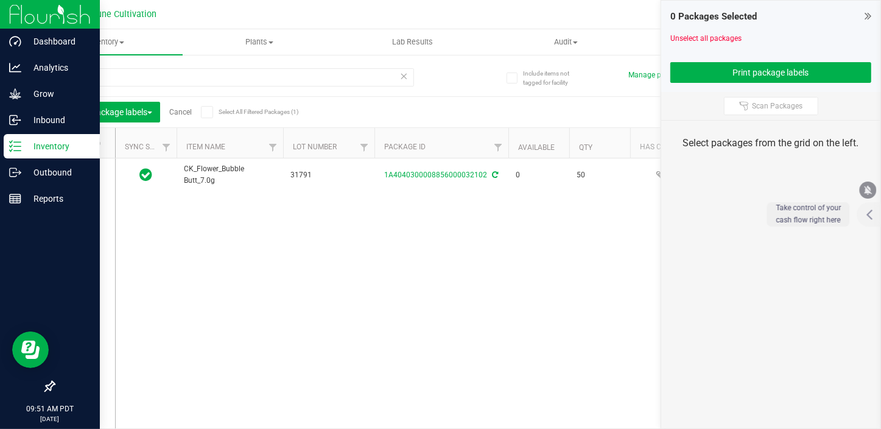
click at [18, 18] on img at bounding box center [50, 14] width 82 height 29
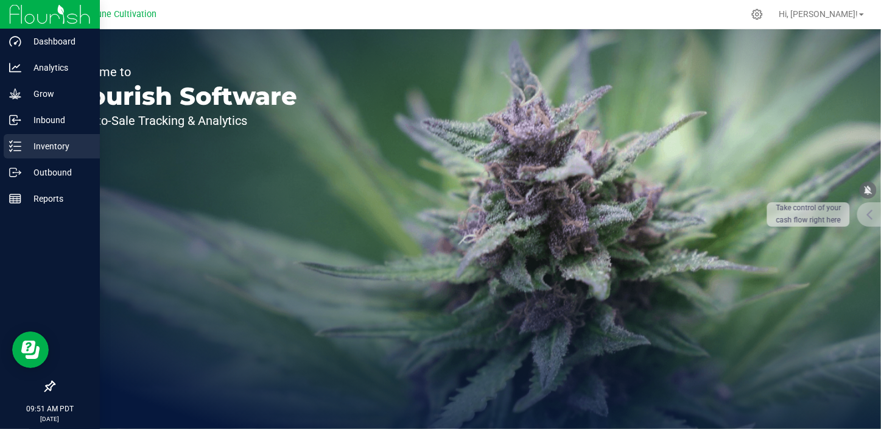
click at [62, 141] on p "Inventory" at bounding box center [57, 146] width 73 height 15
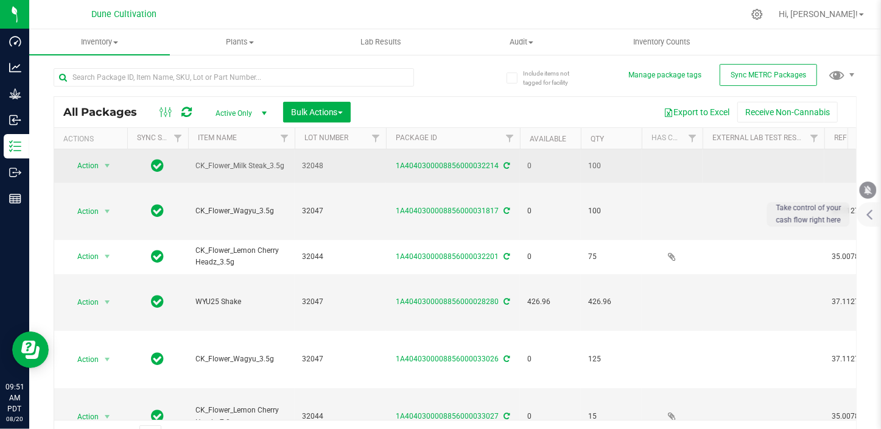
click at [168, 158] on td at bounding box center [157, 165] width 61 height 33
click at [91, 169] on span "Action" at bounding box center [82, 165] width 33 height 17
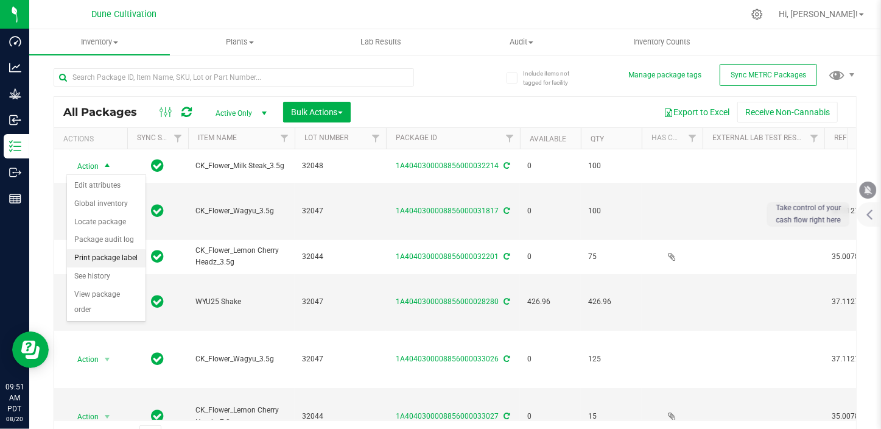
click at [103, 254] on li "Print package label" at bounding box center [106, 258] width 79 height 18
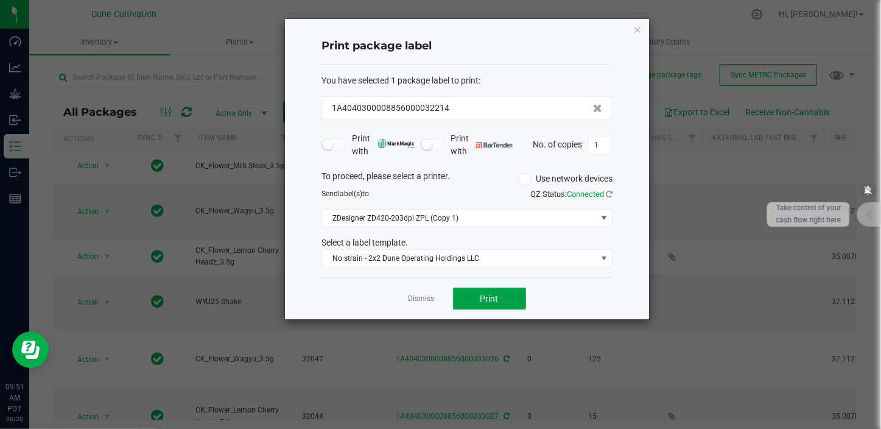
click at [483, 298] on span "Print" at bounding box center [489, 298] width 18 height 10
click at [639, 24] on icon "button" at bounding box center [637, 29] width 9 height 15
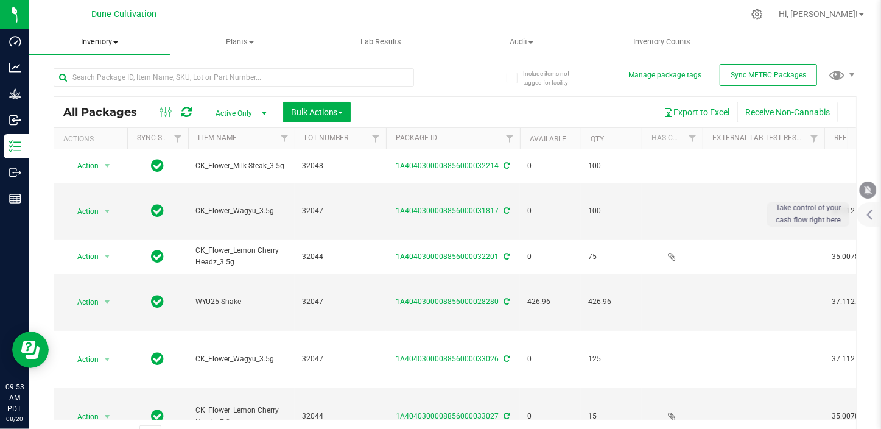
click at [114, 38] on span "Inventory" at bounding box center [99, 42] width 141 height 11
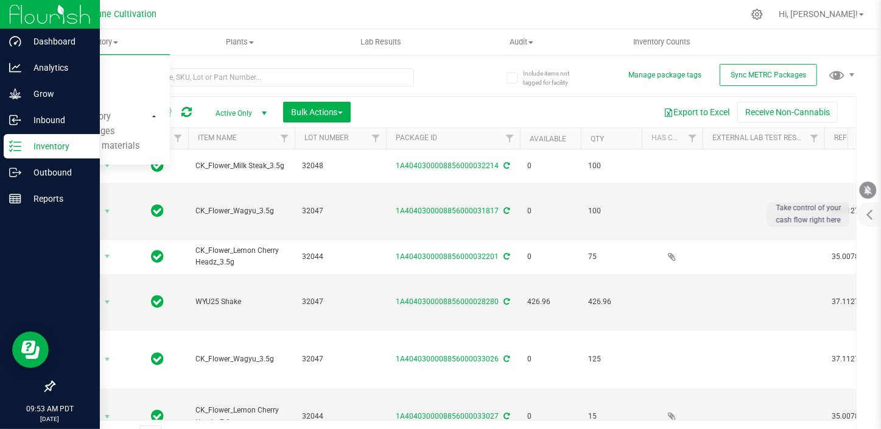
click at [40, 146] on p "Inventory" at bounding box center [57, 146] width 73 height 15
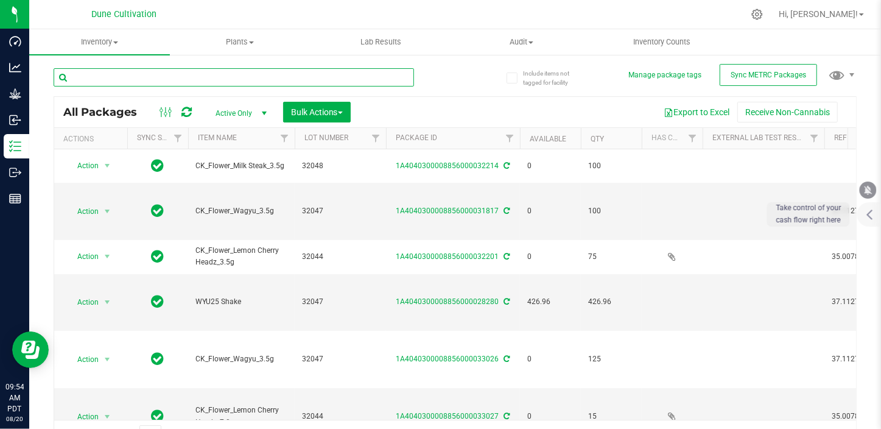
click at [80, 75] on input "text" at bounding box center [234, 77] width 360 height 18
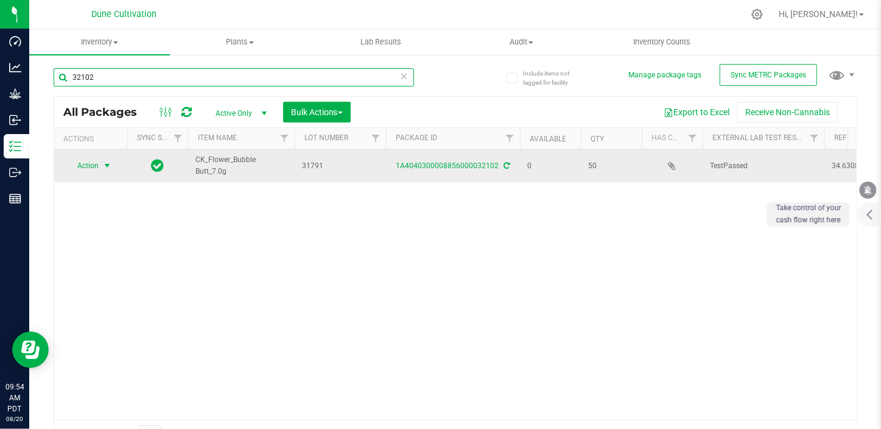
type input "32102"
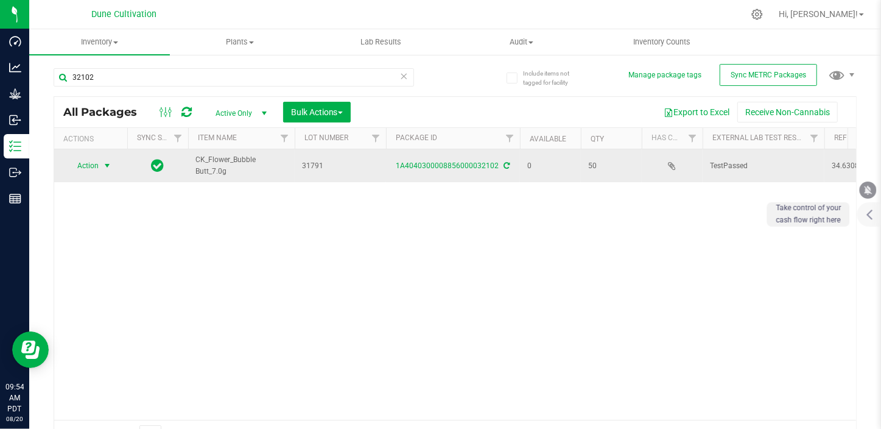
click at [108, 164] on span "select" at bounding box center [107, 166] width 10 height 10
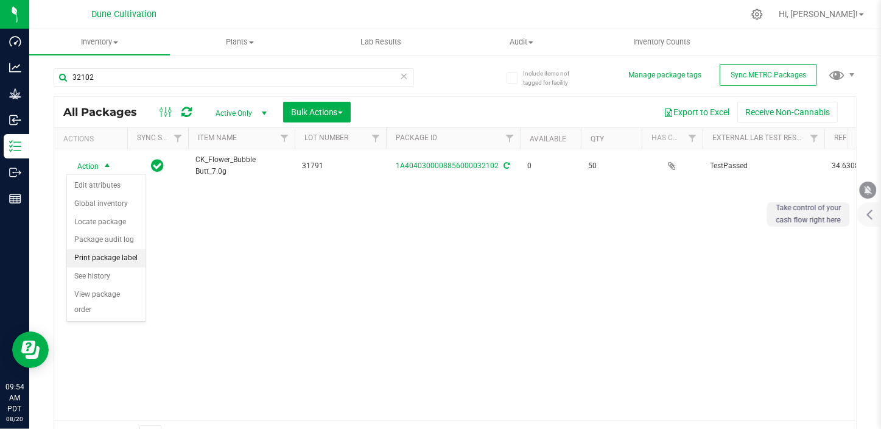
click at [103, 254] on li "Print package label" at bounding box center [106, 258] width 79 height 18
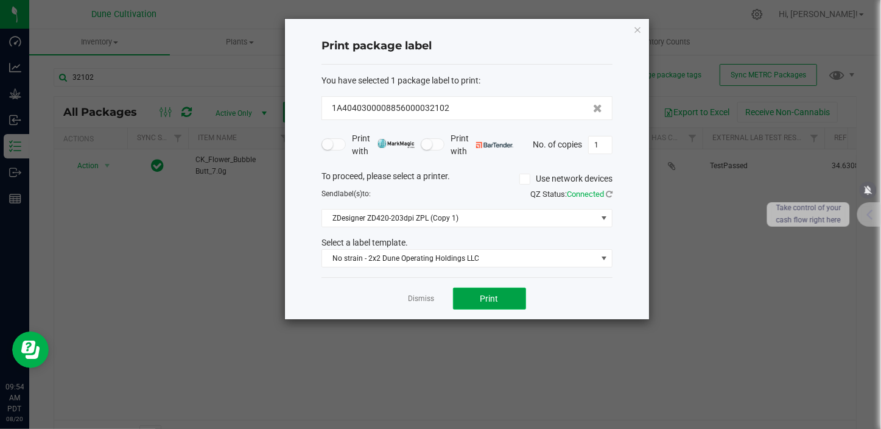
click at [494, 293] on span "Print" at bounding box center [489, 298] width 18 height 10
